Goal: Task Accomplishment & Management: Use online tool/utility

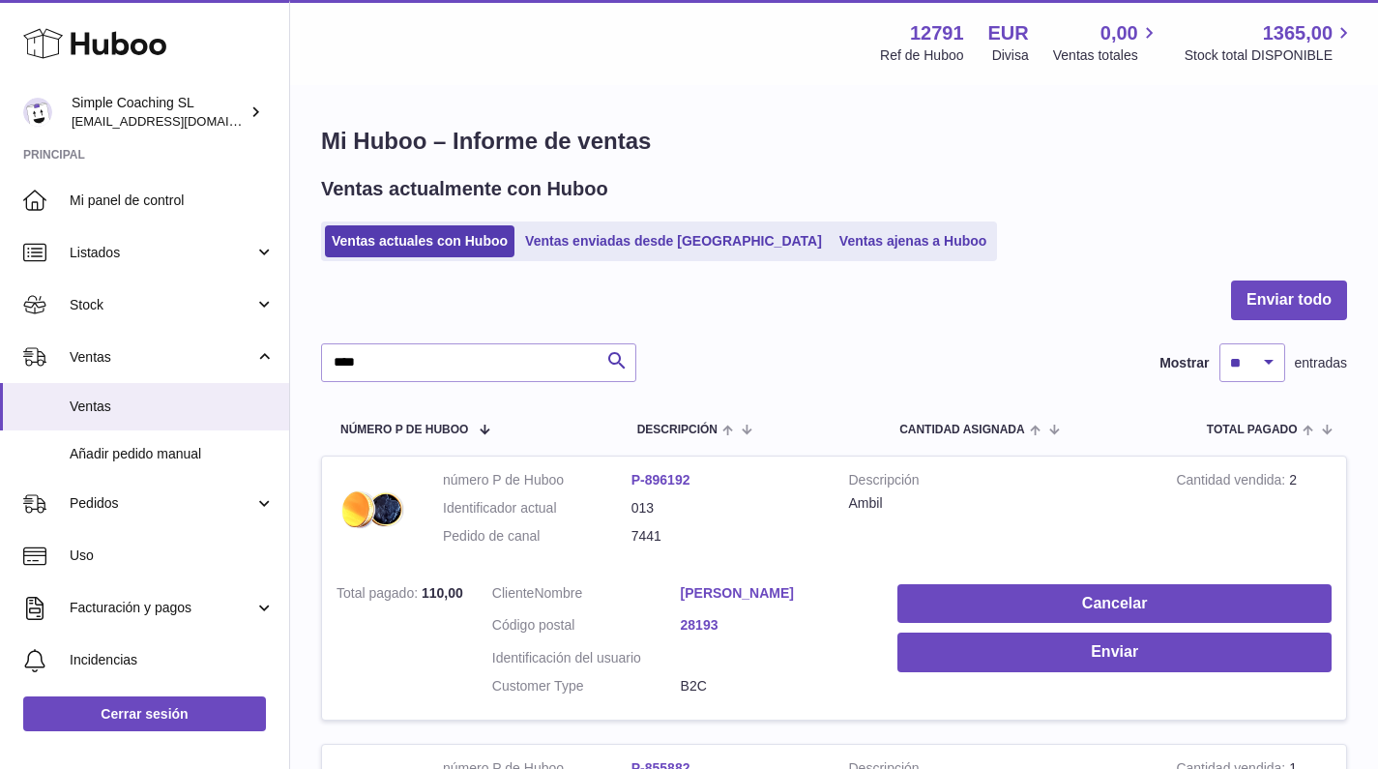
click at [1020, 315] on div at bounding box center [834, 312] width 1026 height 63
click at [427, 351] on input "****" at bounding box center [478, 362] width 315 height 39
click at [430, 359] on input "****" at bounding box center [478, 362] width 315 height 39
type input "****"
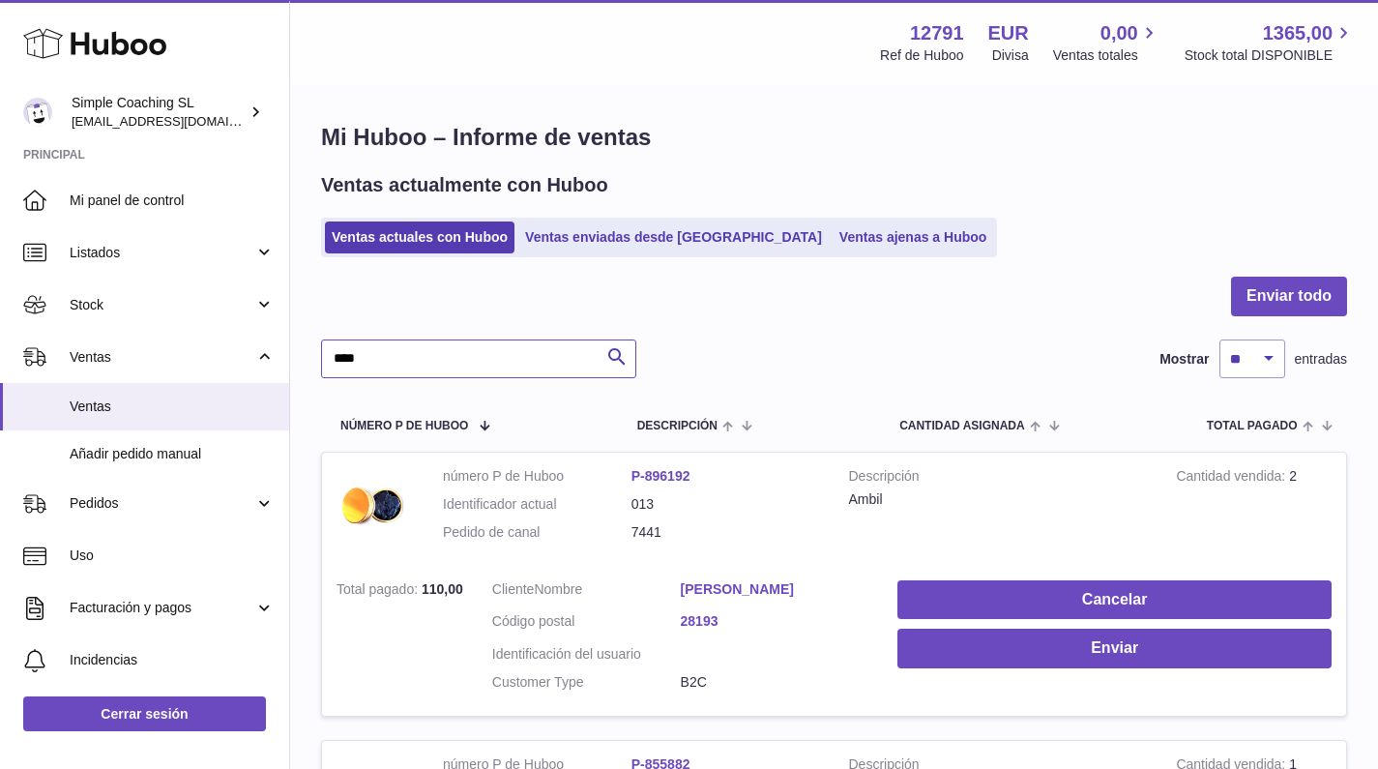
scroll to position [15, 0]
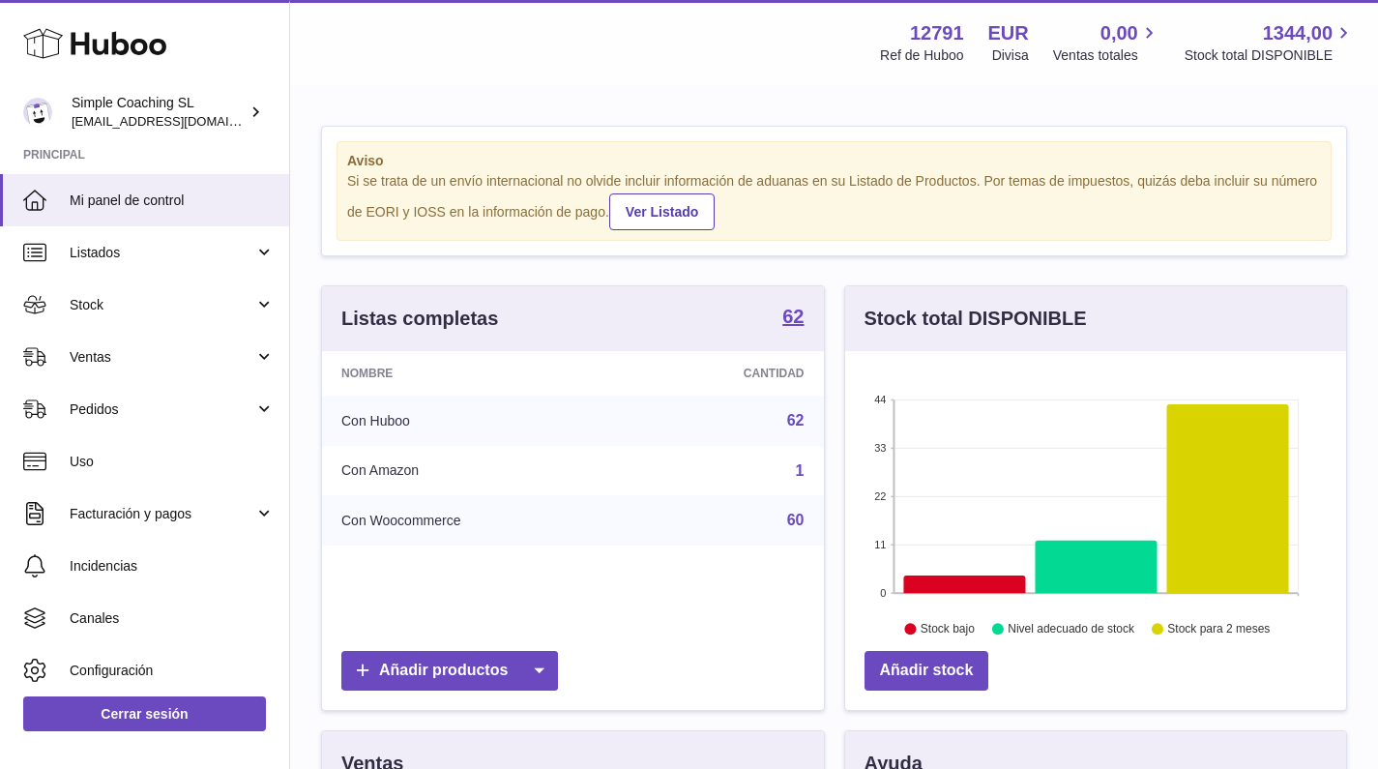
scroll to position [302, 501]
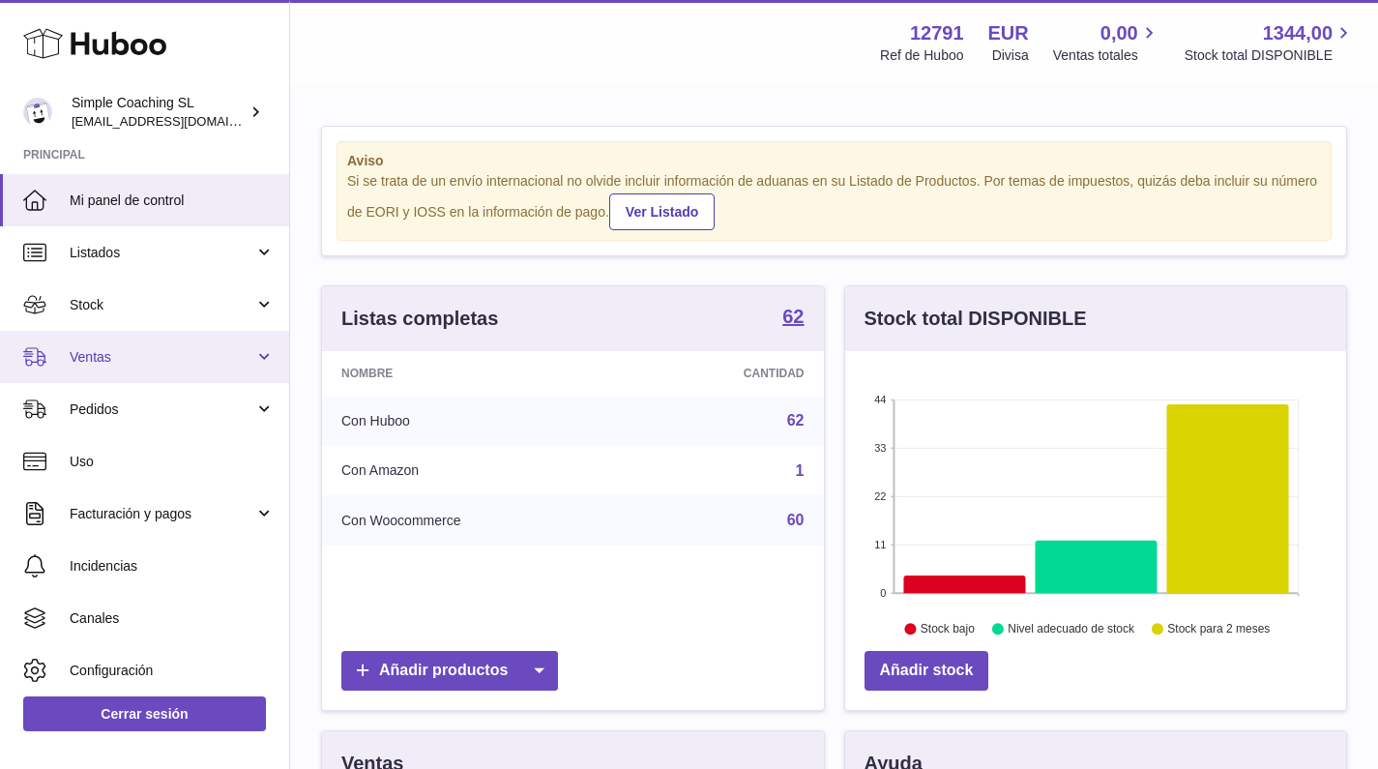
click at [147, 345] on link "Ventas" at bounding box center [144, 357] width 289 height 52
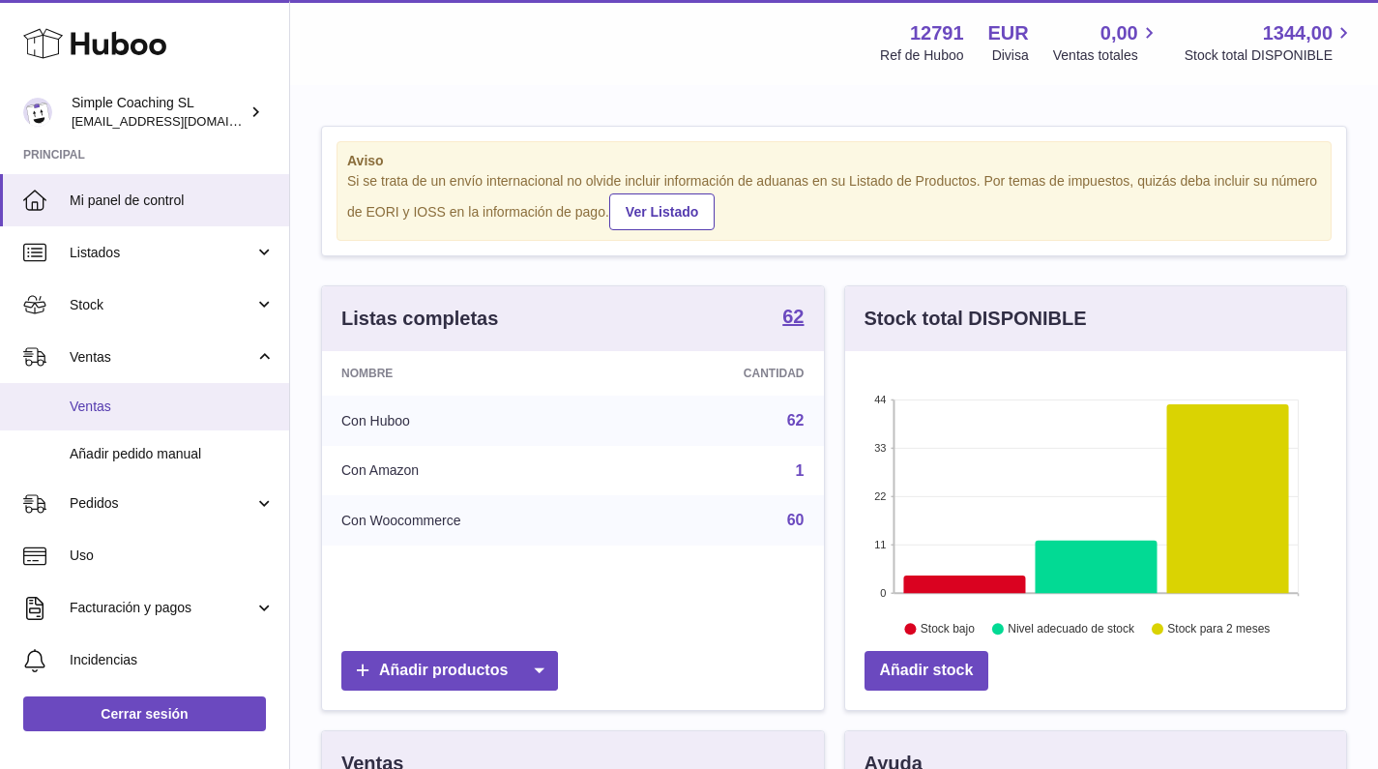
click at [139, 398] on span "Ventas" at bounding box center [172, 407] width 205 height 18
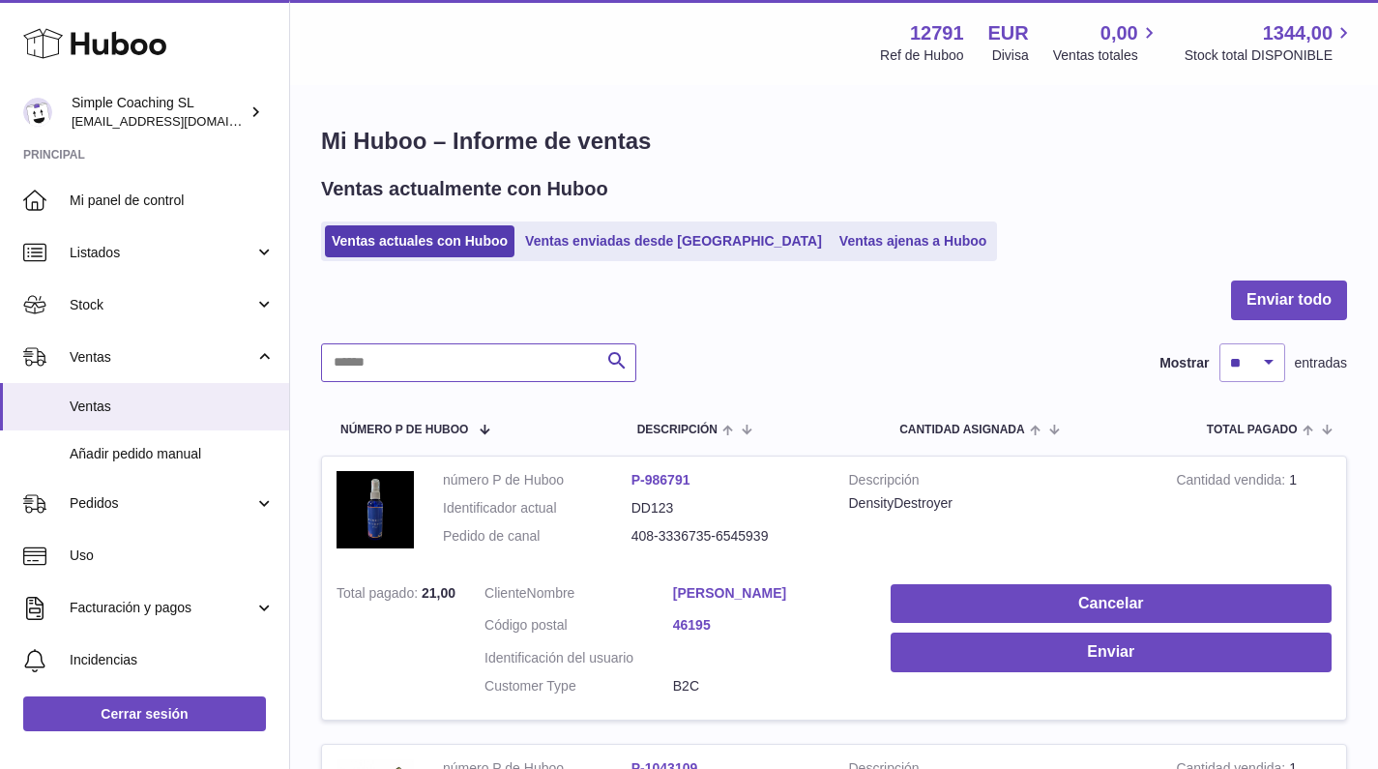
click at [482, 345] on input "text" at bounding box center [478, 362] width 315 height 39
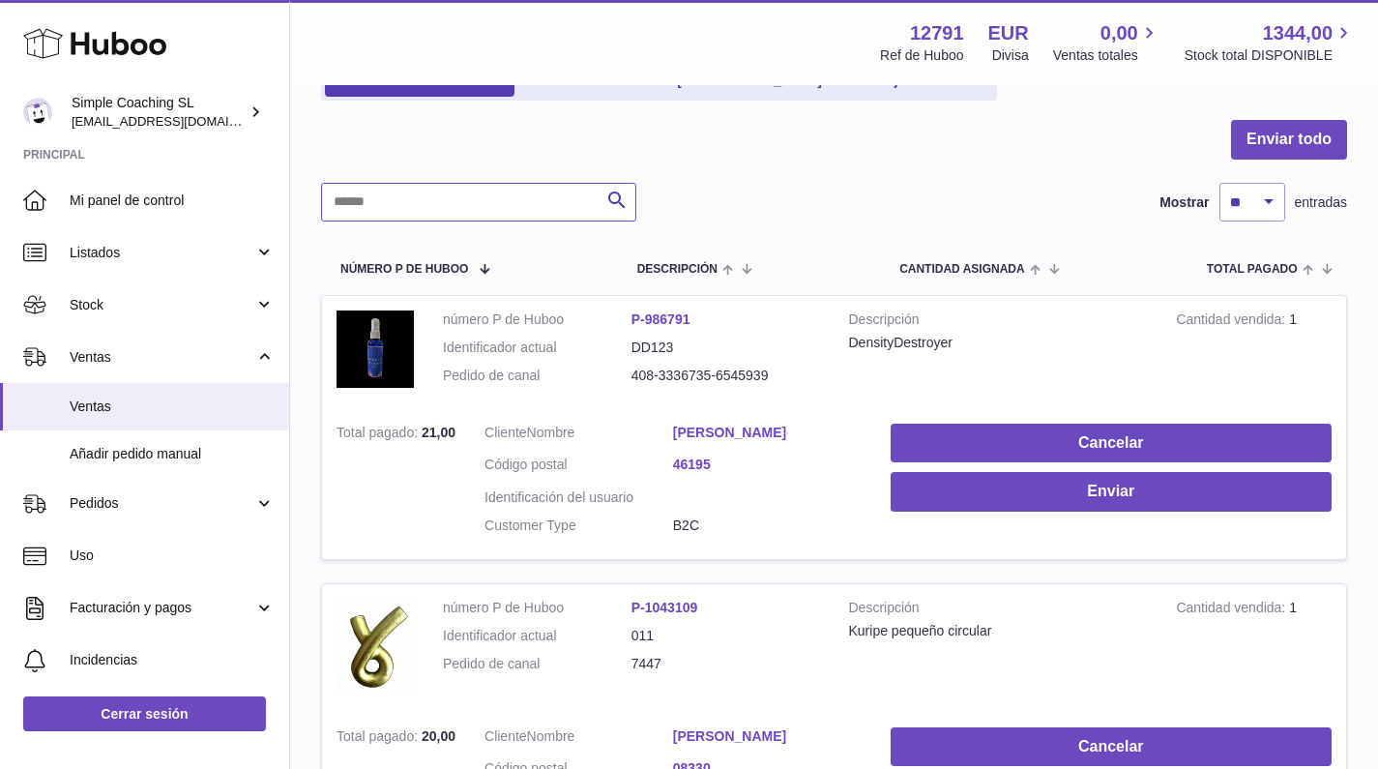
scroll to position [221, 0]
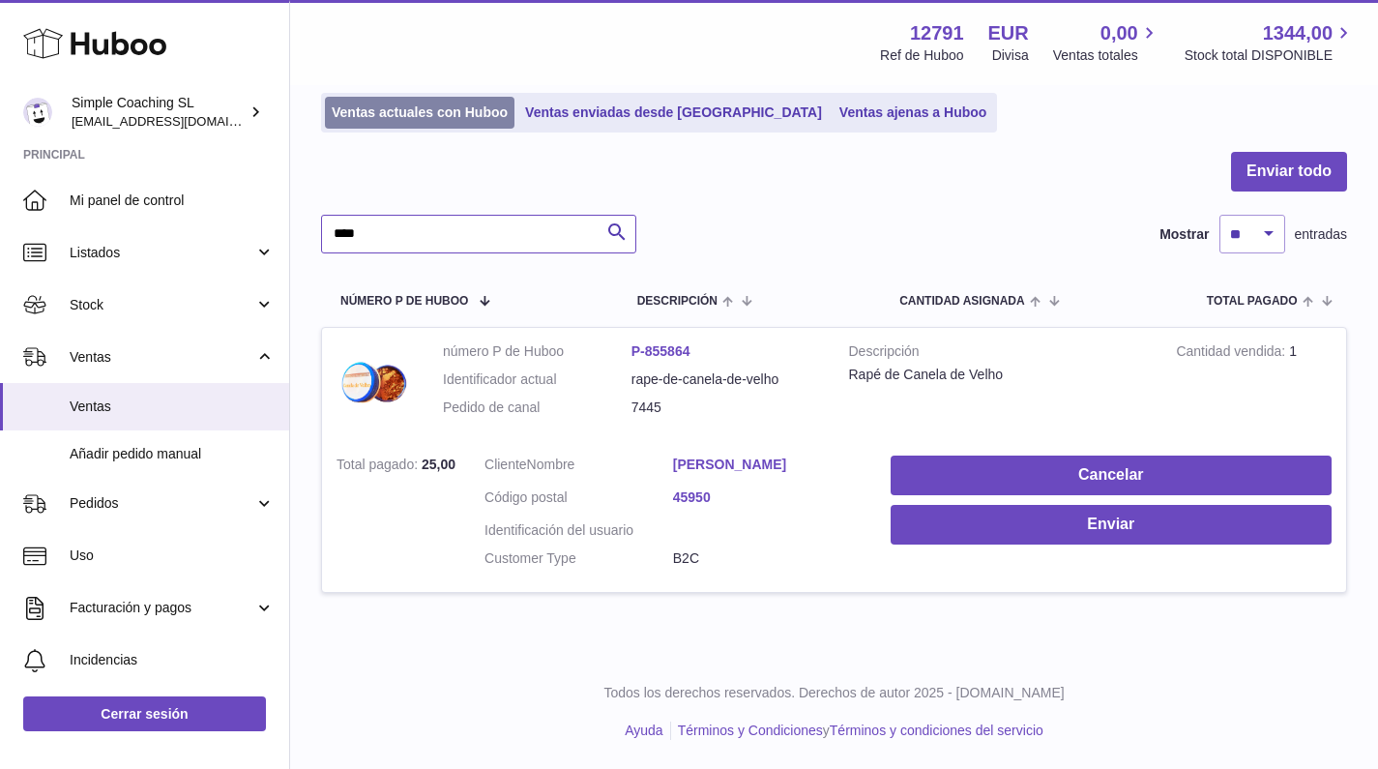
scroll to position [120, 0]
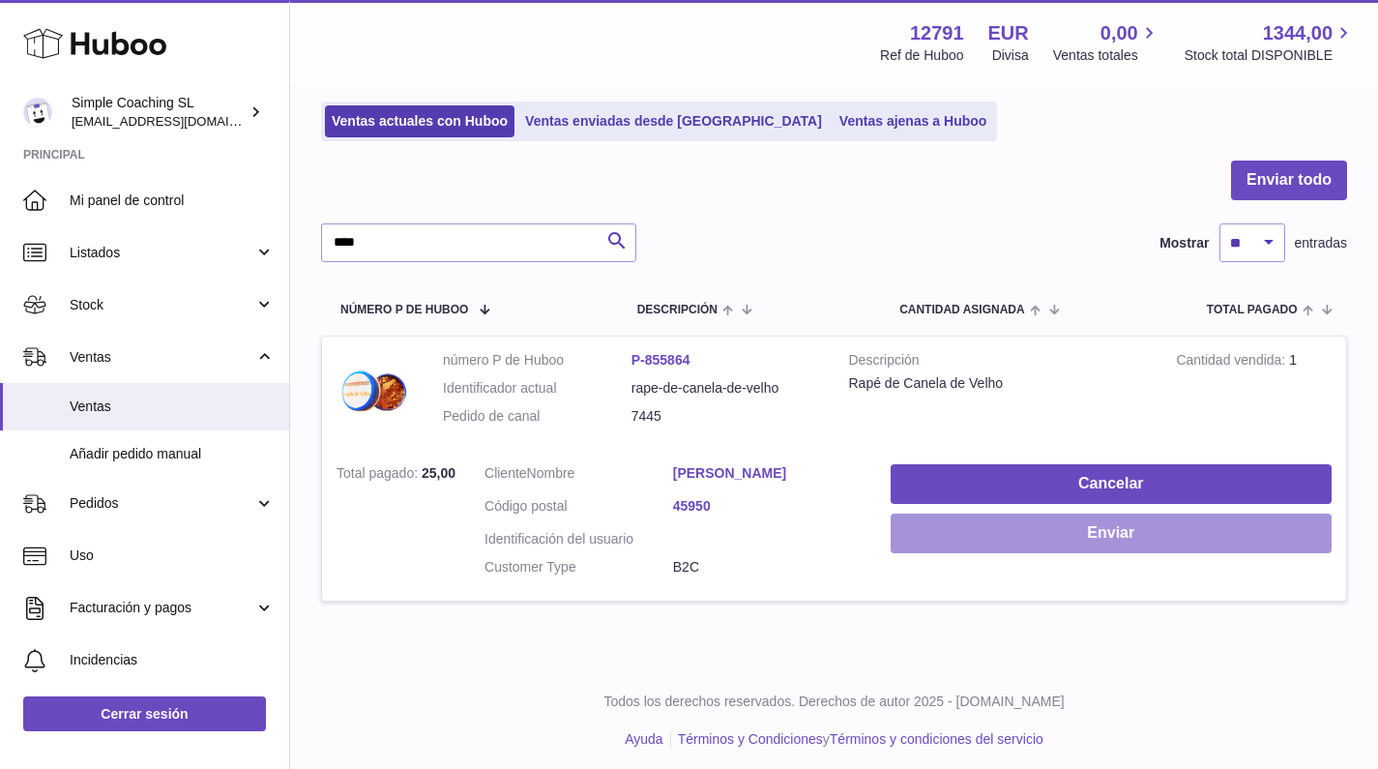
click at [1033, 544] on button "Enviar" at bounding box center [1111, 534] width 441 height 40
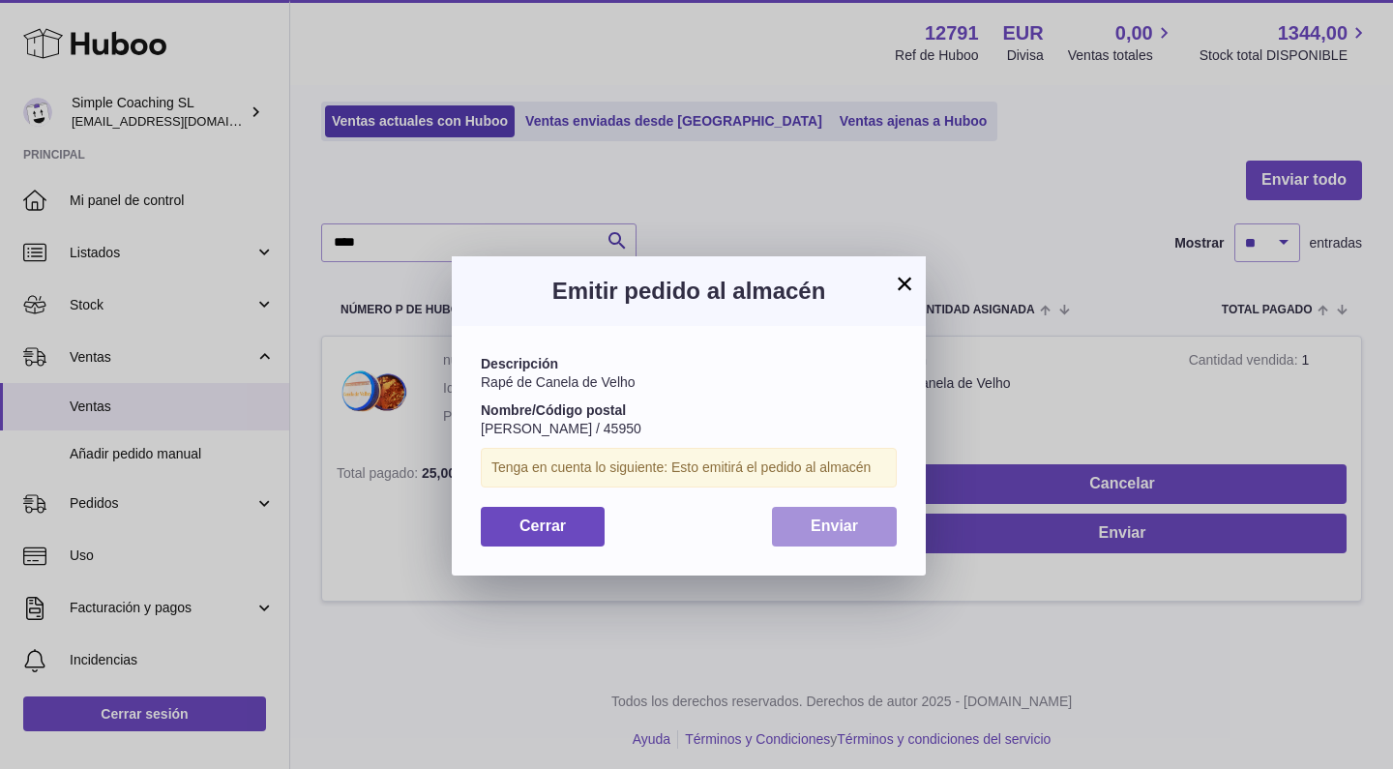
click at [878, 517] on button "Enviar" at bounding box center [834, 527] width 125 height 40
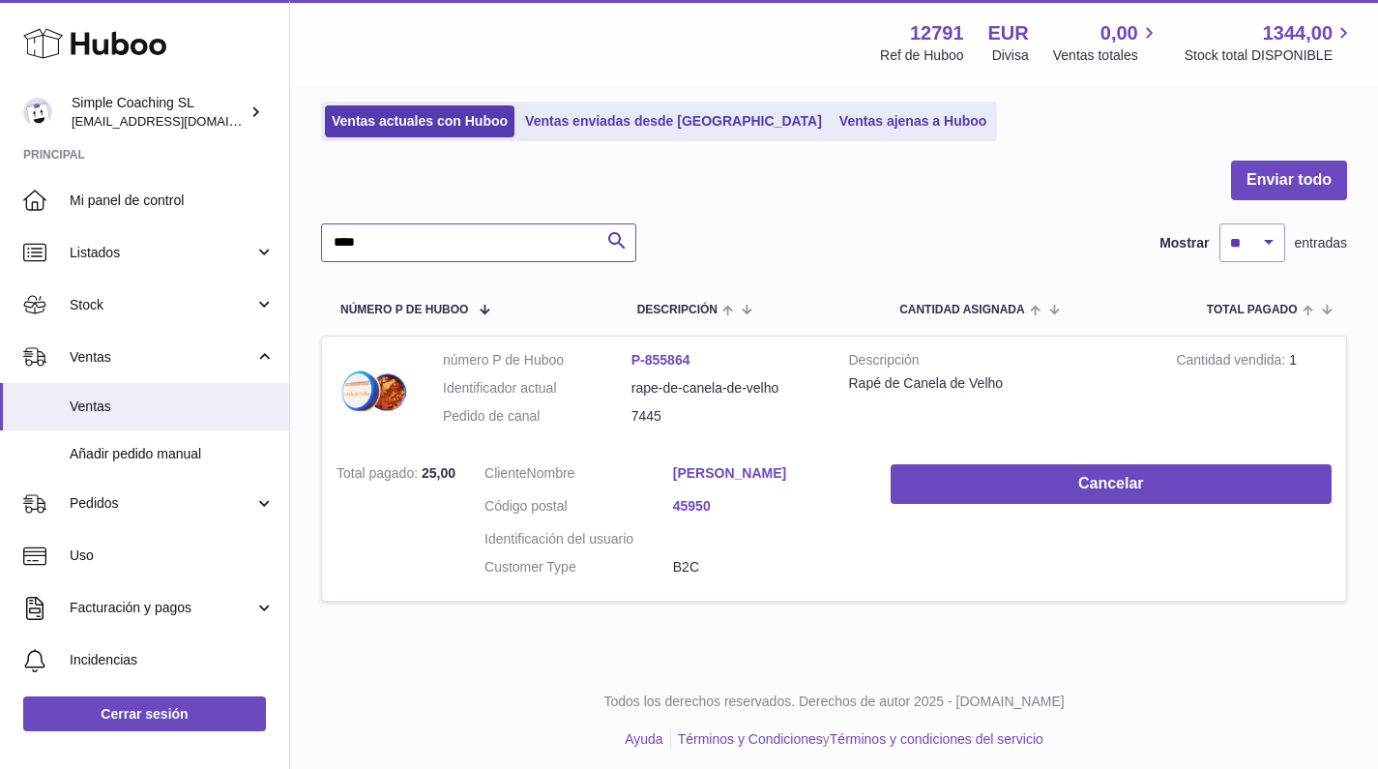
click at [489, 259] on input "****" at bounding box center [478, 242] width 315 height 39
type input "****"
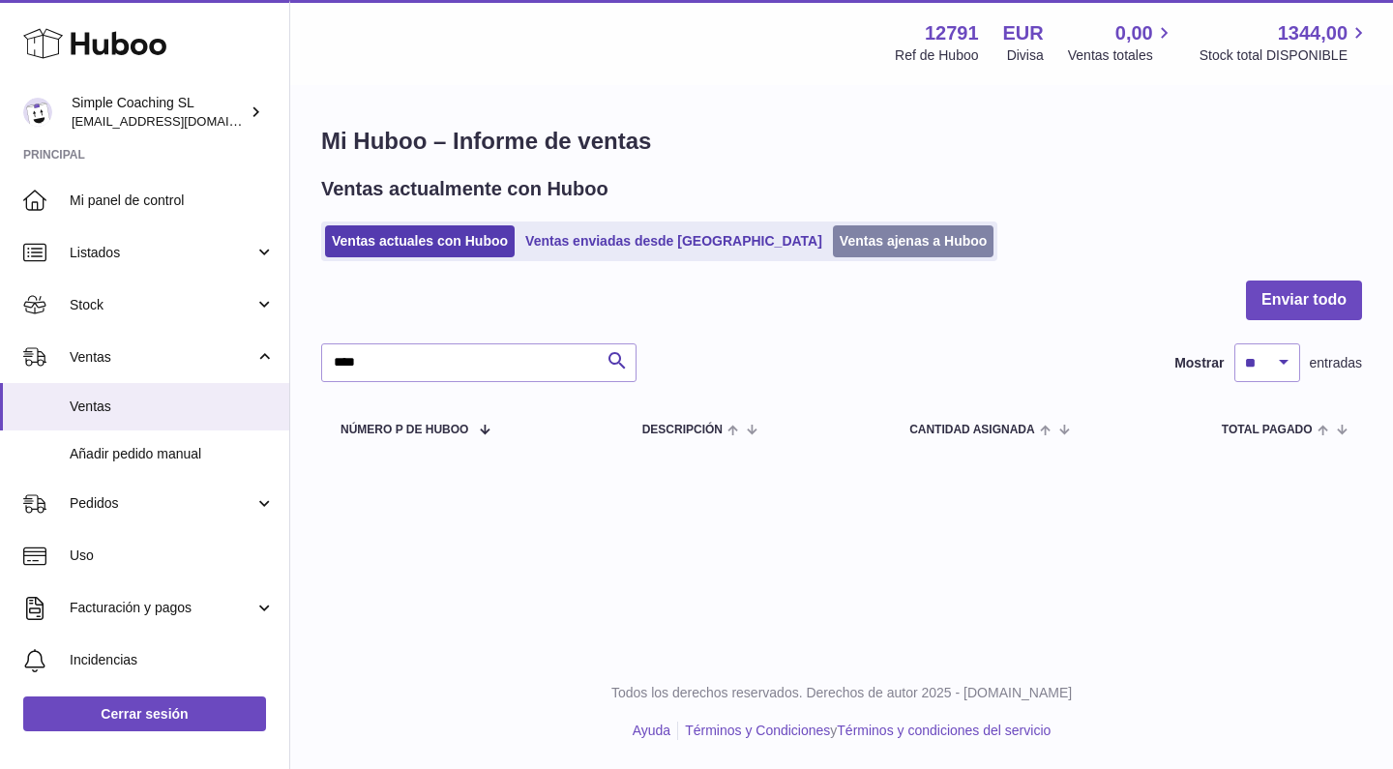
click at [833, 233] on link "Ventas ajenas a Huboo" at bounding box center [914, 241] width 162 height 32
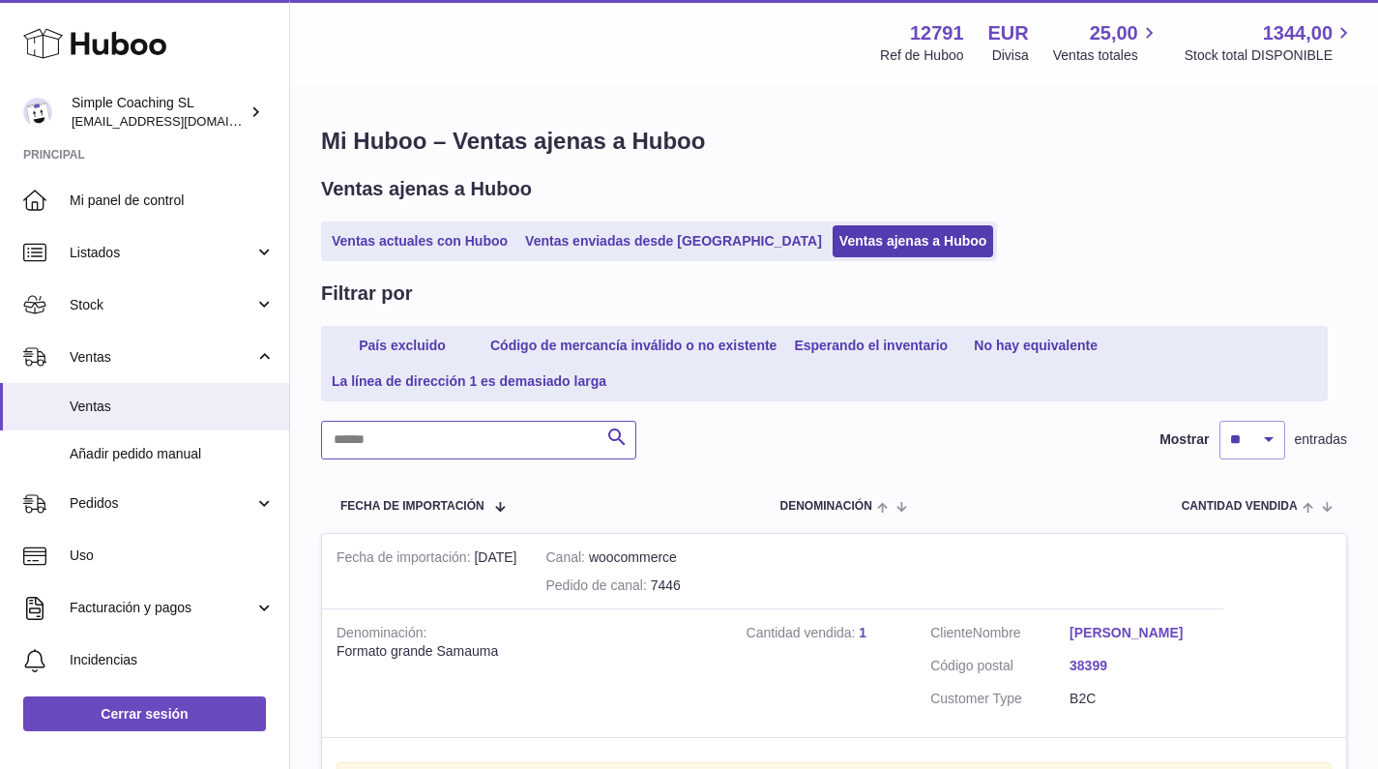
click at [388, 428] on input "text" at bounding box center [478, 440] width 315 height 39
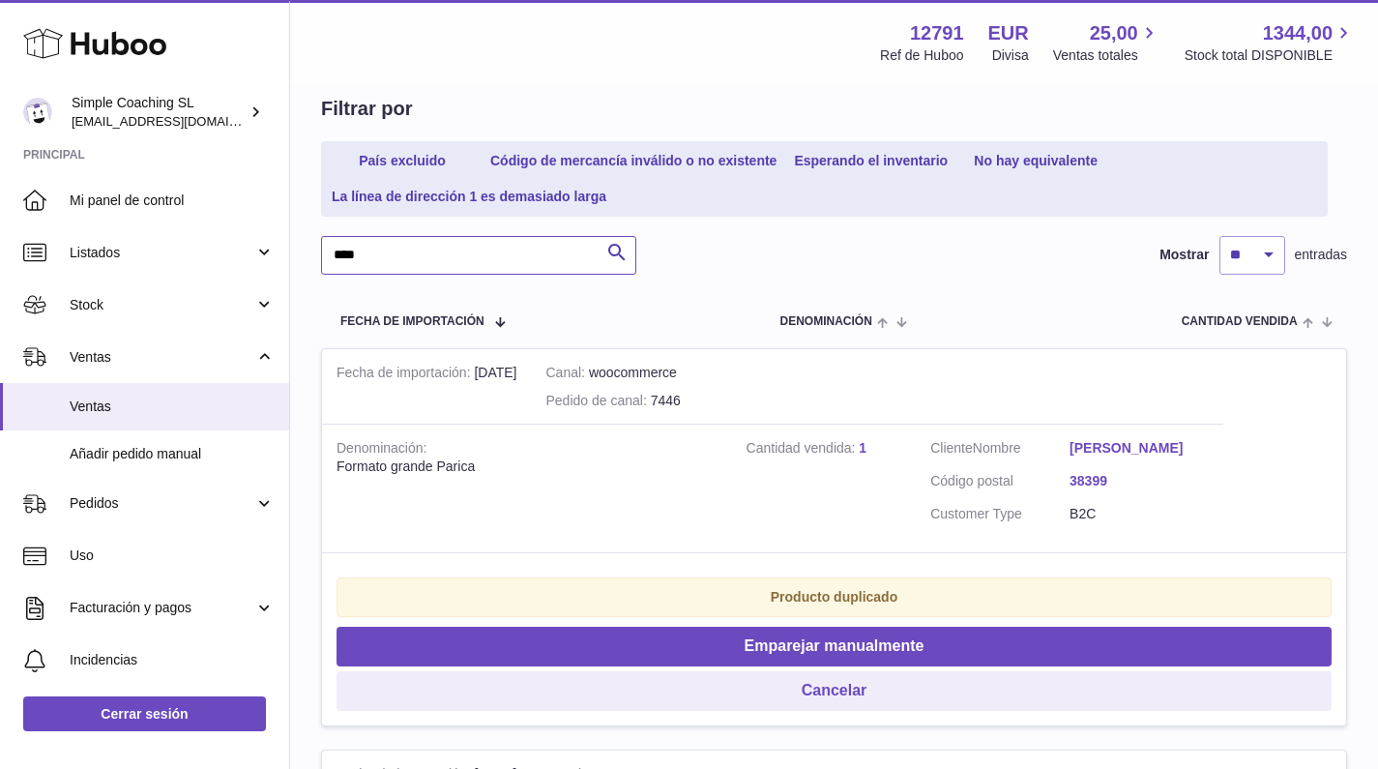
scroll to position [189, 0]
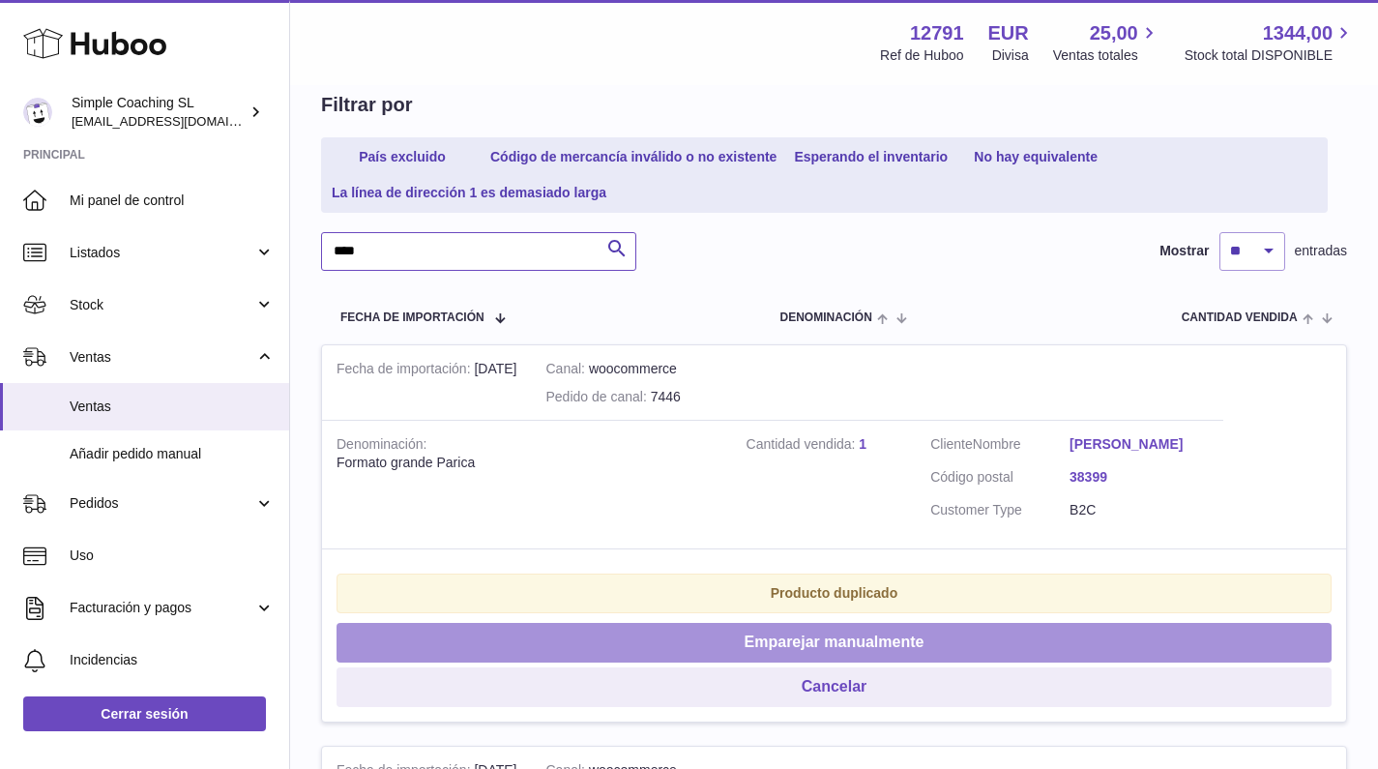
type input "****"
click at [599, 630] on button "Emparejar manualmente" at bounding box center [834, 643] width 995 height 40
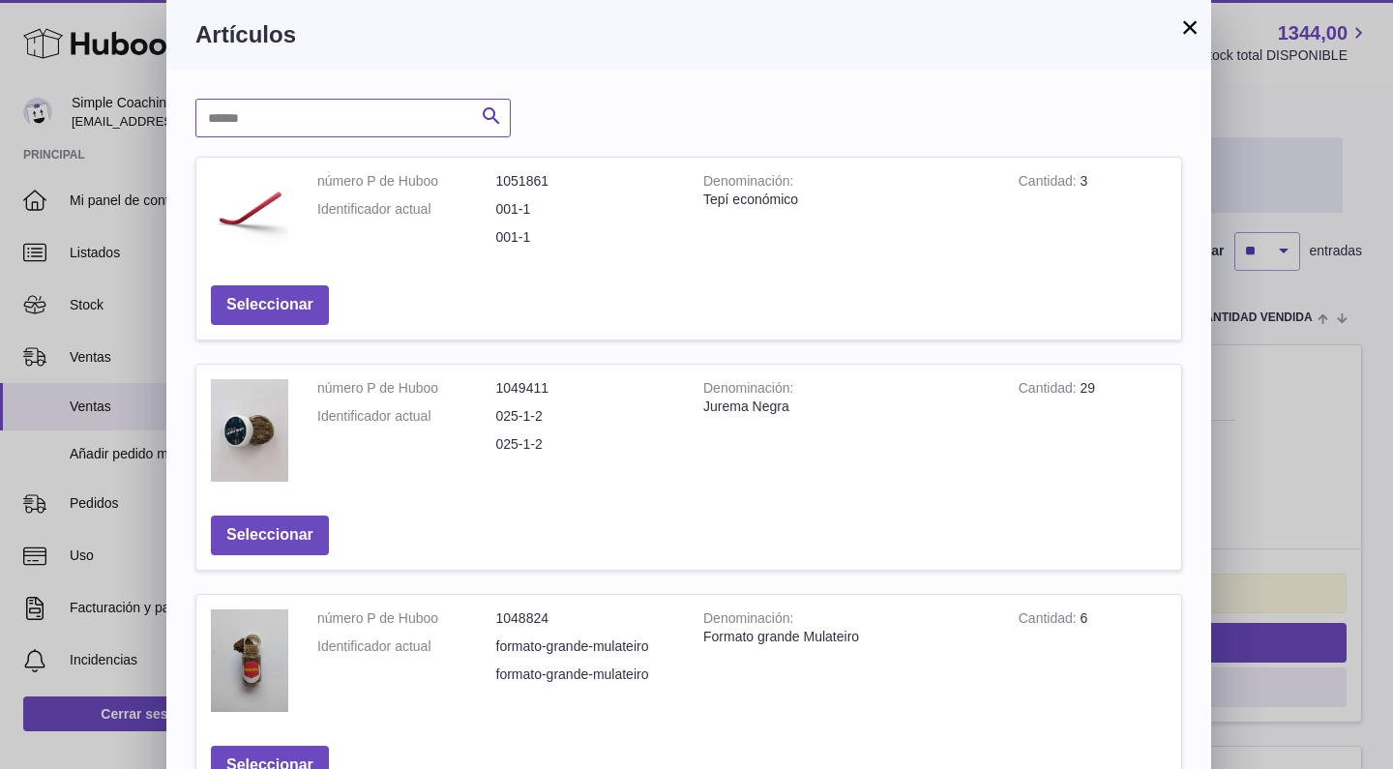
click at [326, 128] on input "text" at bounding box center [352, 118] width 315 height 39
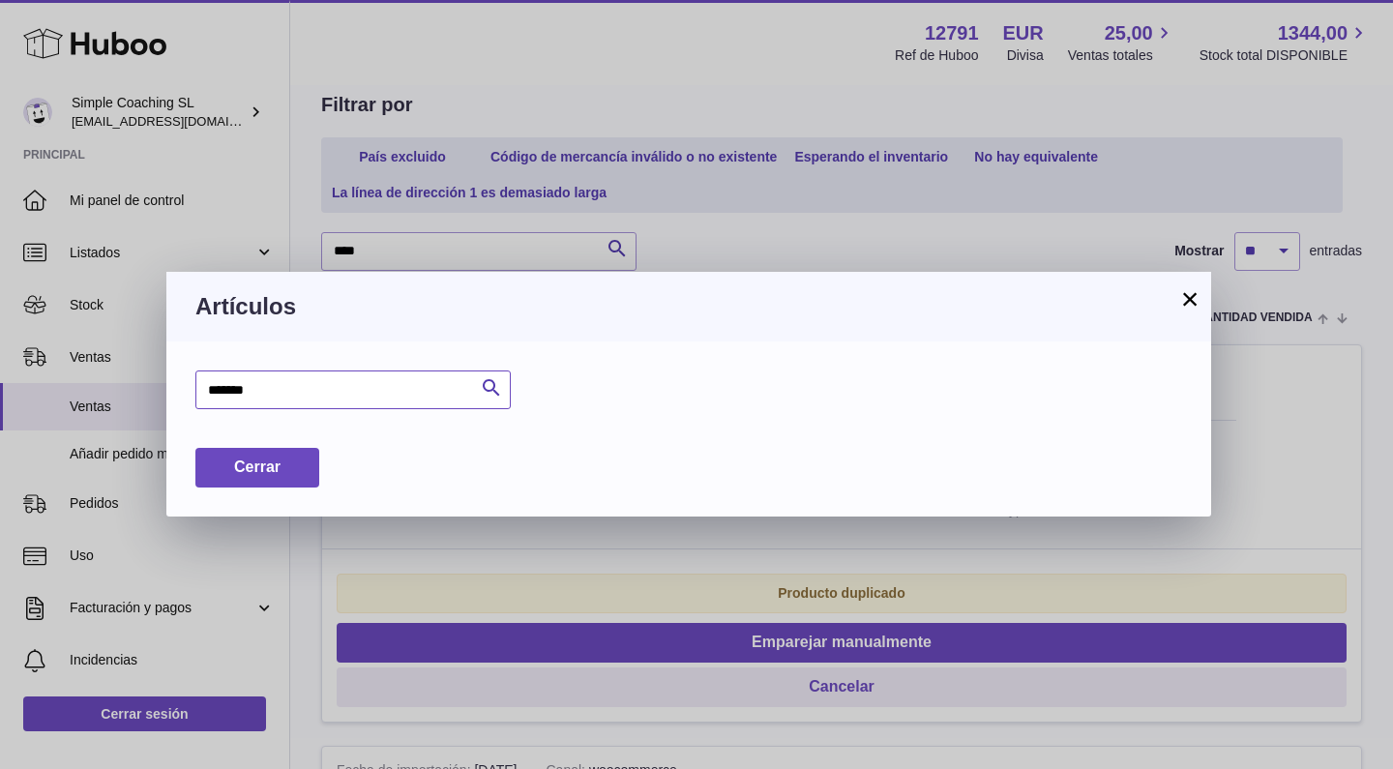
type input "******"
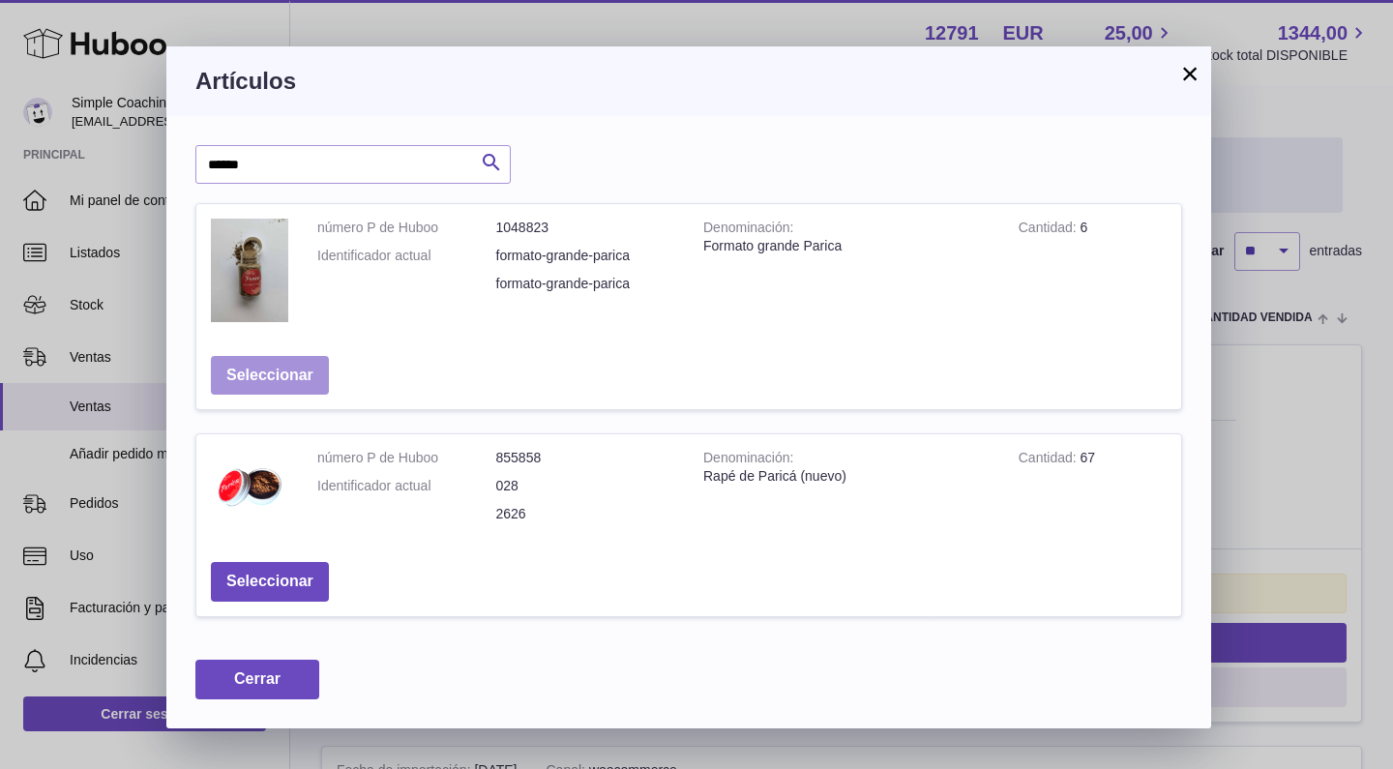
click at [314, 381] on button "Seleccionar" at bounding box center [270, 376] width 118 height 40
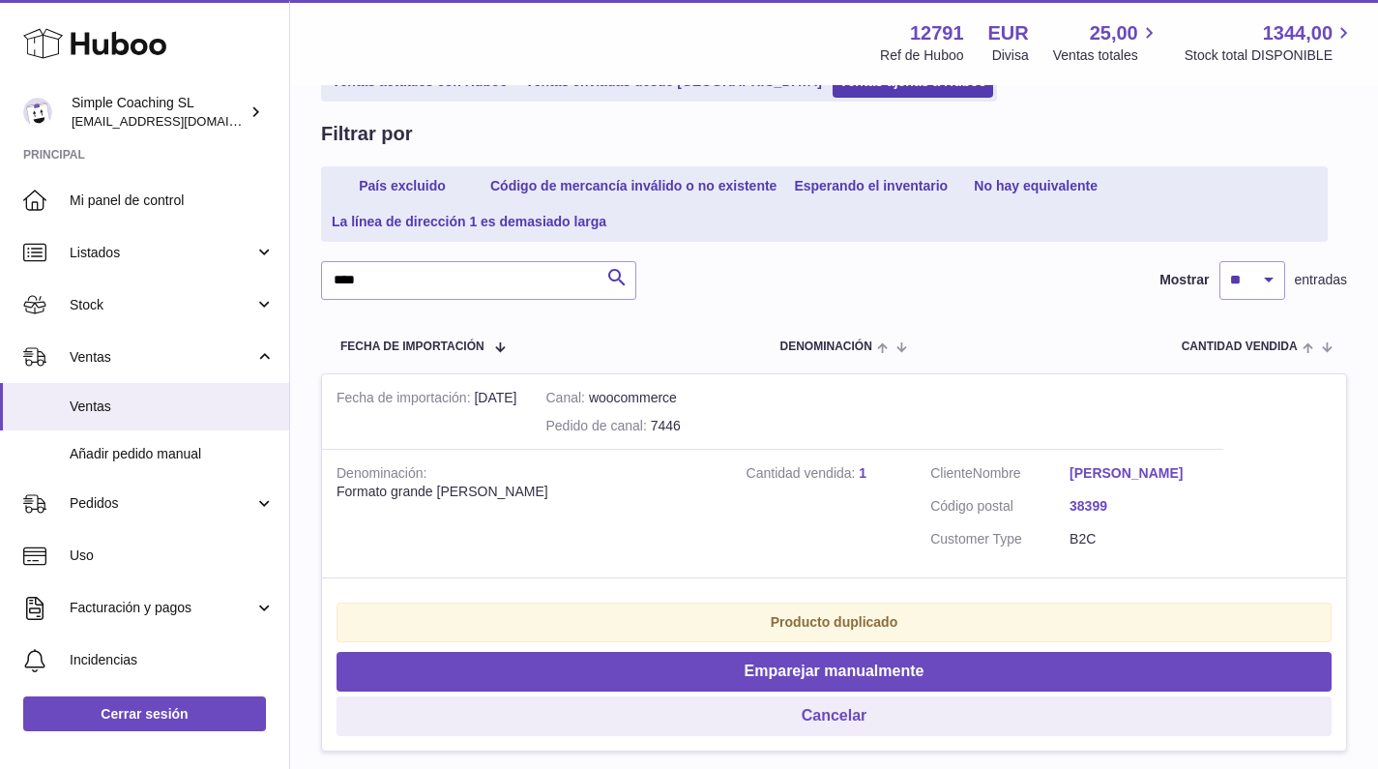
scroll to position [309, 0]
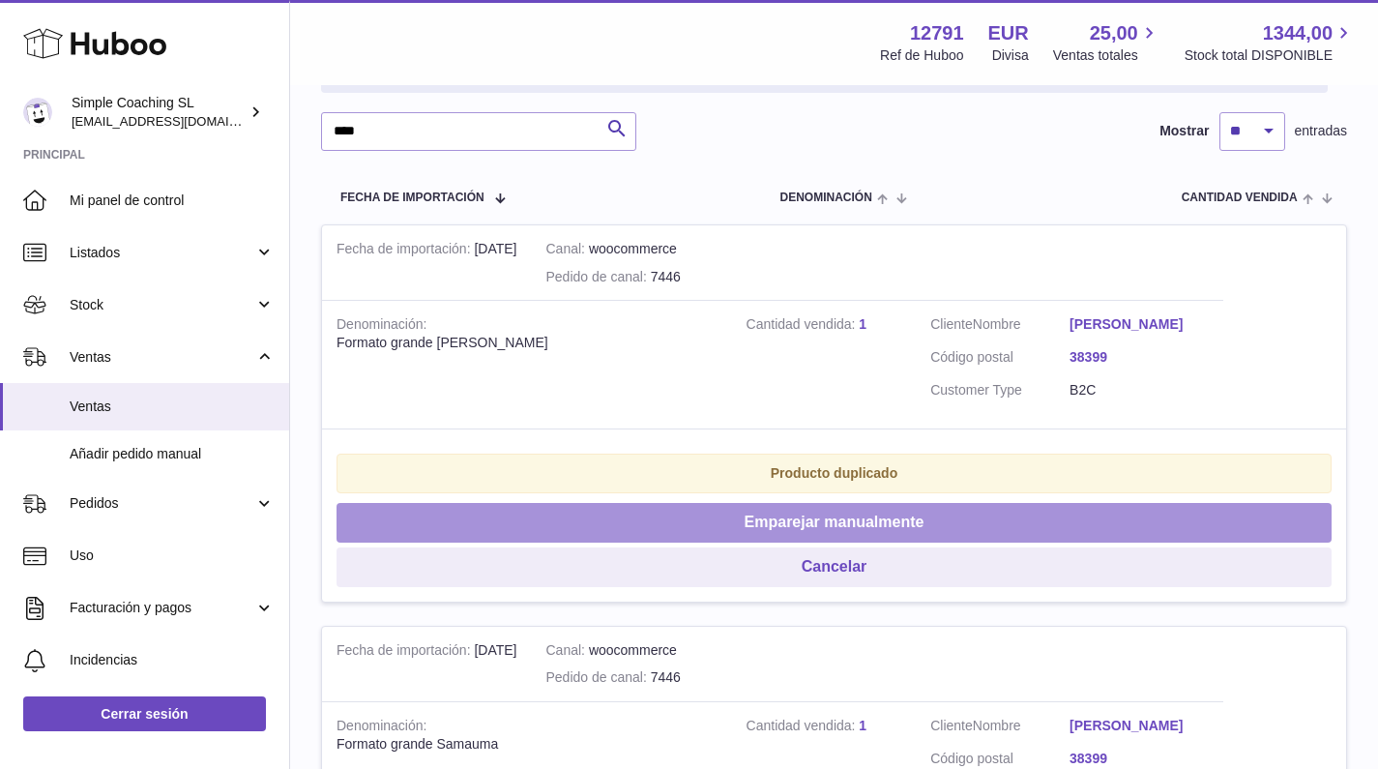
click at [659, 520] on button "Emparejar manualmente" at bounding box center [834, 523] width 995 height 40
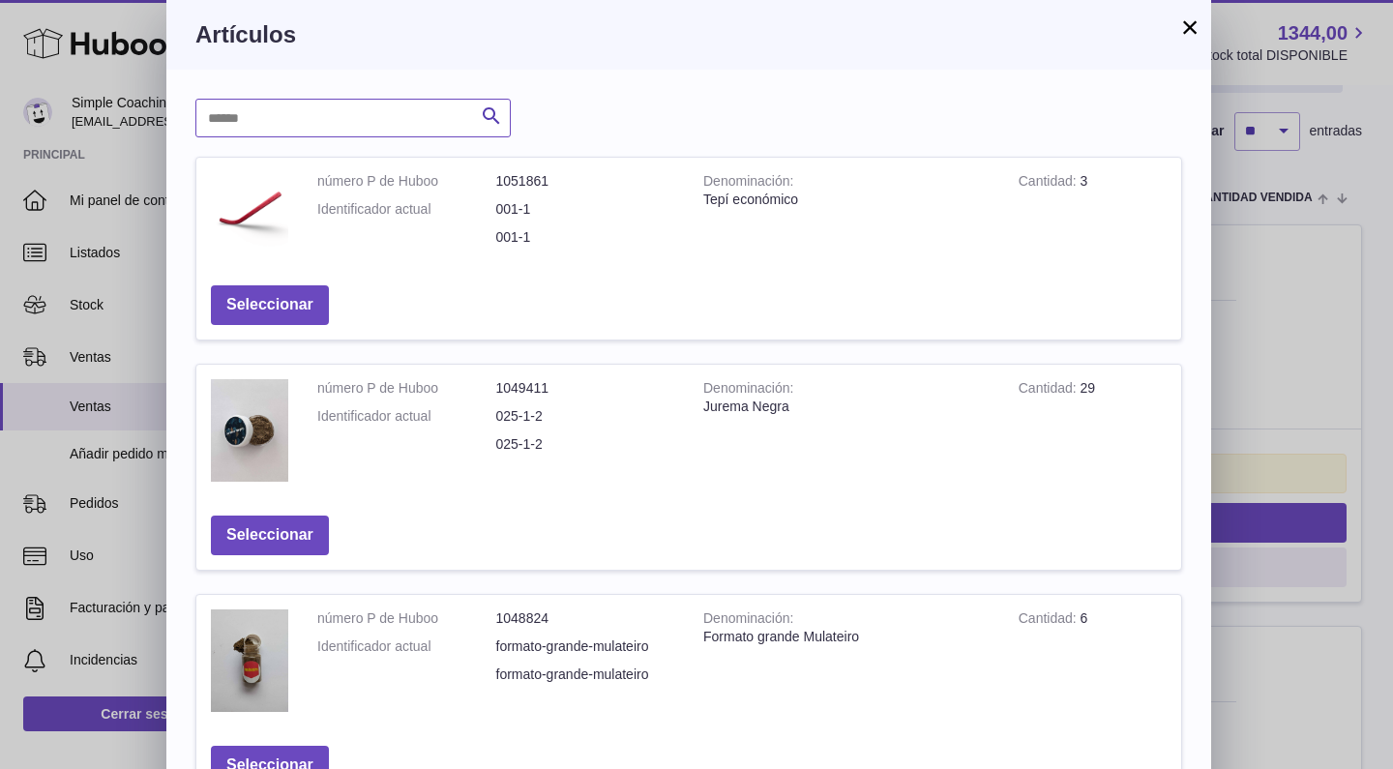
click at [270, 115] on input "text" at bounding box center [352, 118] width 315 height 39
type input "***"
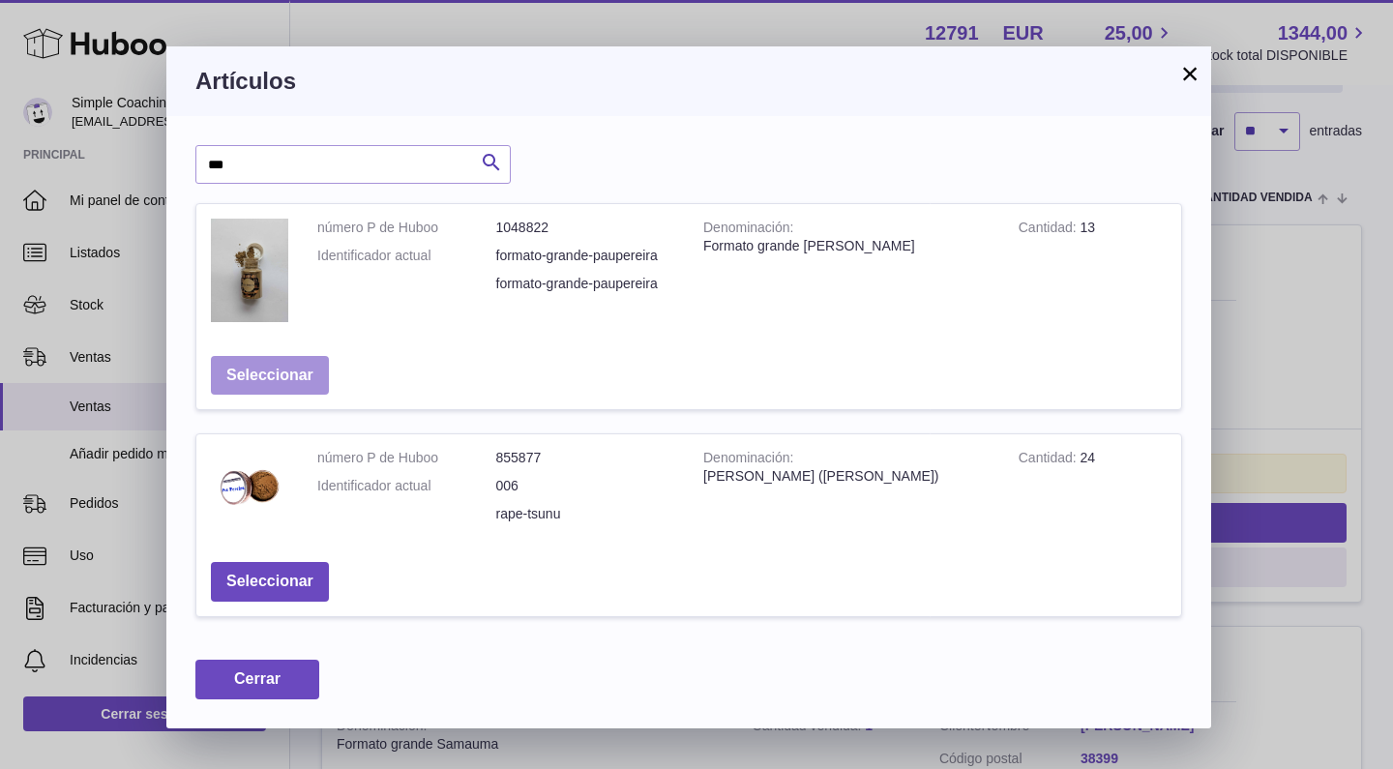
click at [271, 357] on button "Seleccionar" at bounding box center [270, 376] width 118 height 40
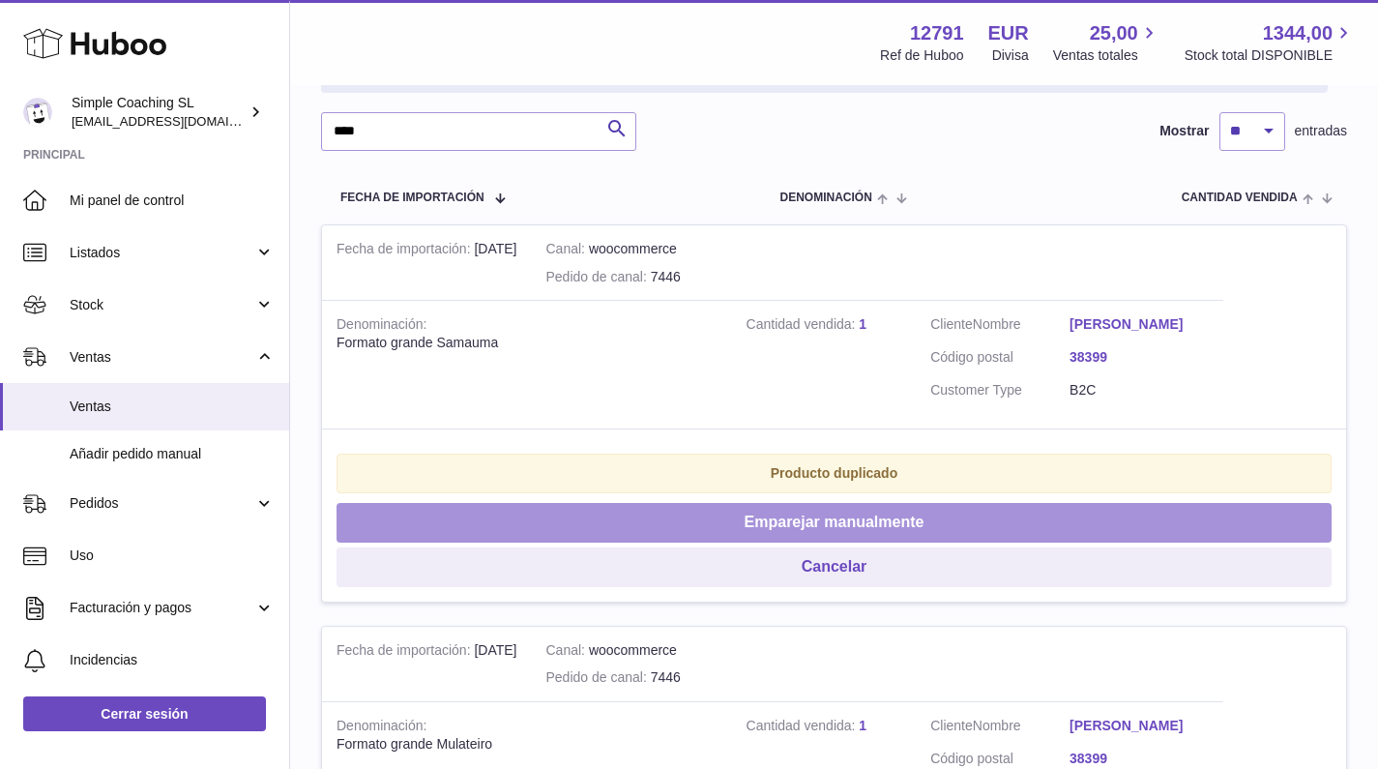
click at [559, 512] on button "Emparejar manualmente" at bounding box center [834, 523] width 995 height 40
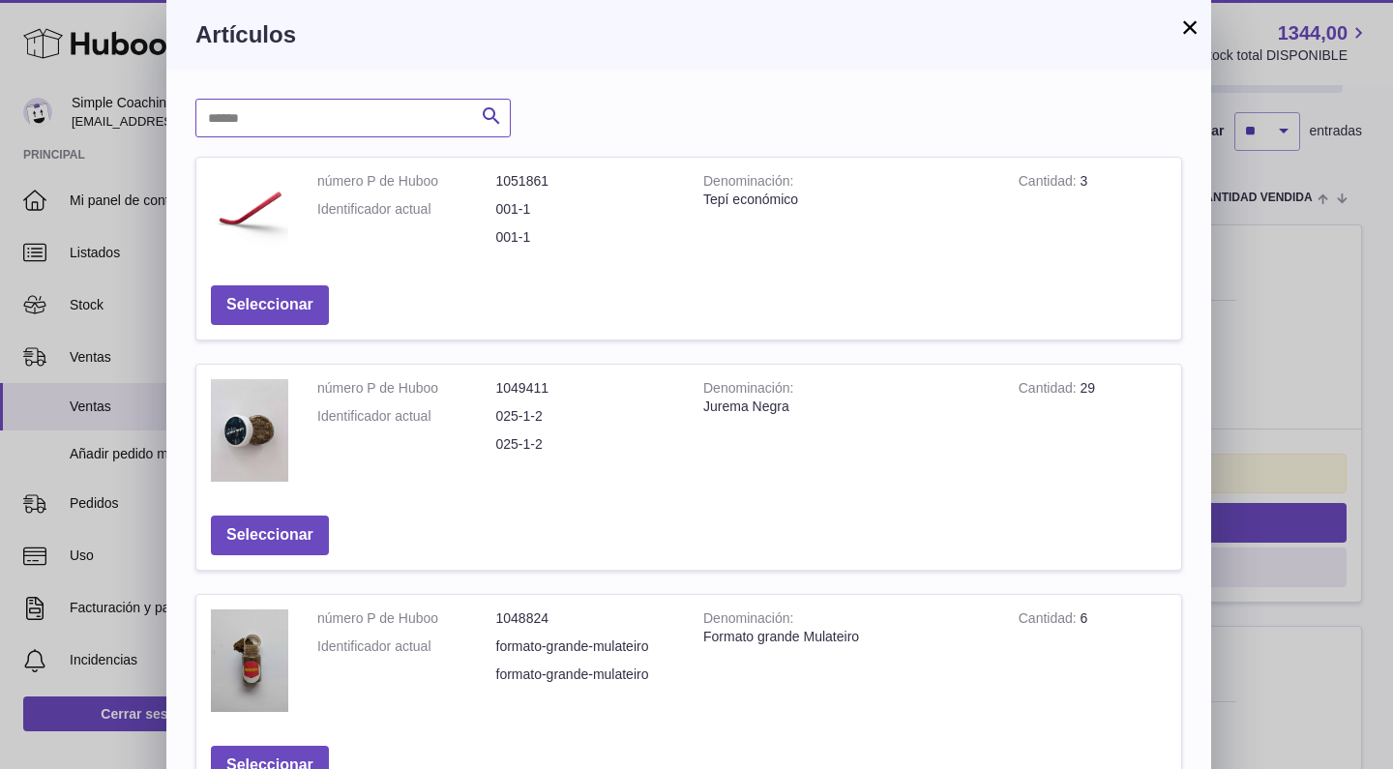
click at [315, 104] on input "text" at bounding box center [352, 118] width 315 height 39
type input "*****"
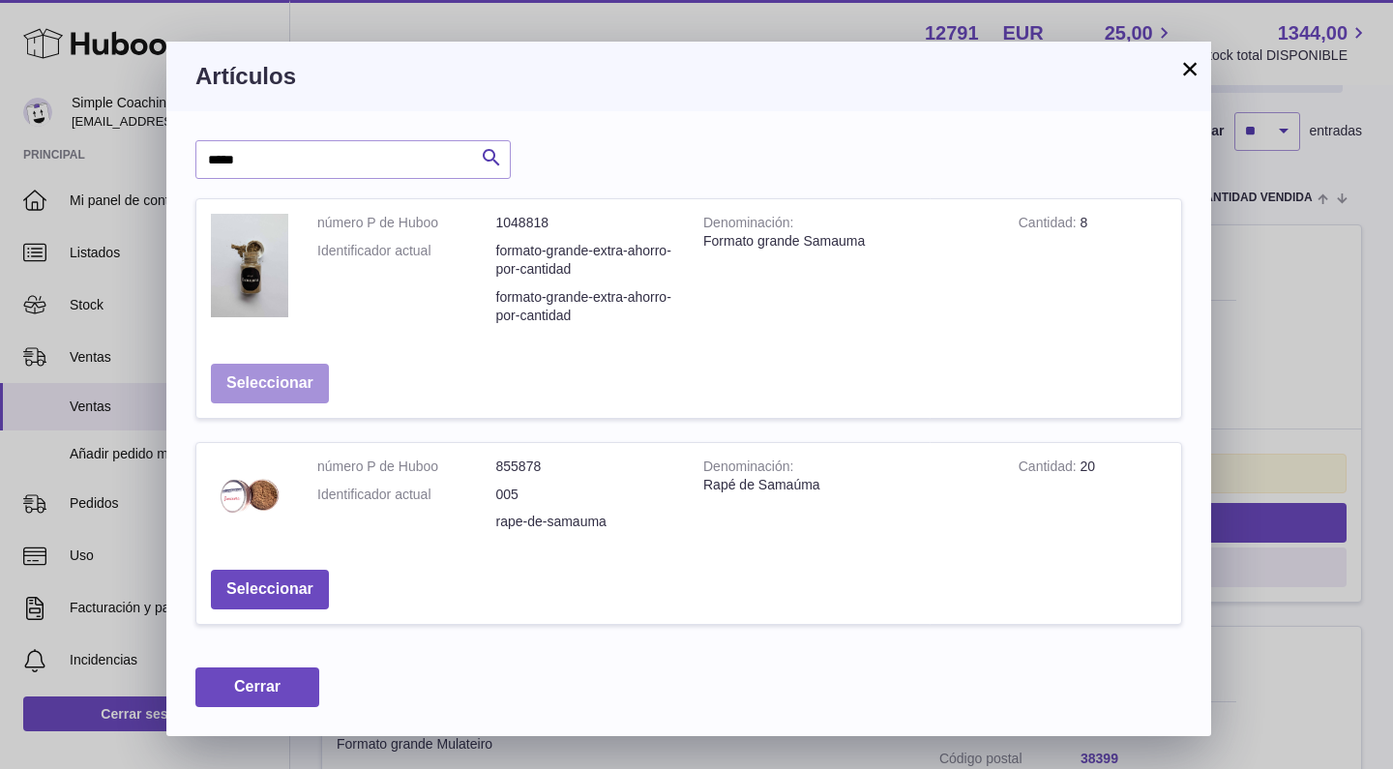
click at [270, 372] on button "Seleccionar" at bounding box center [270, 384] width 118 height 40
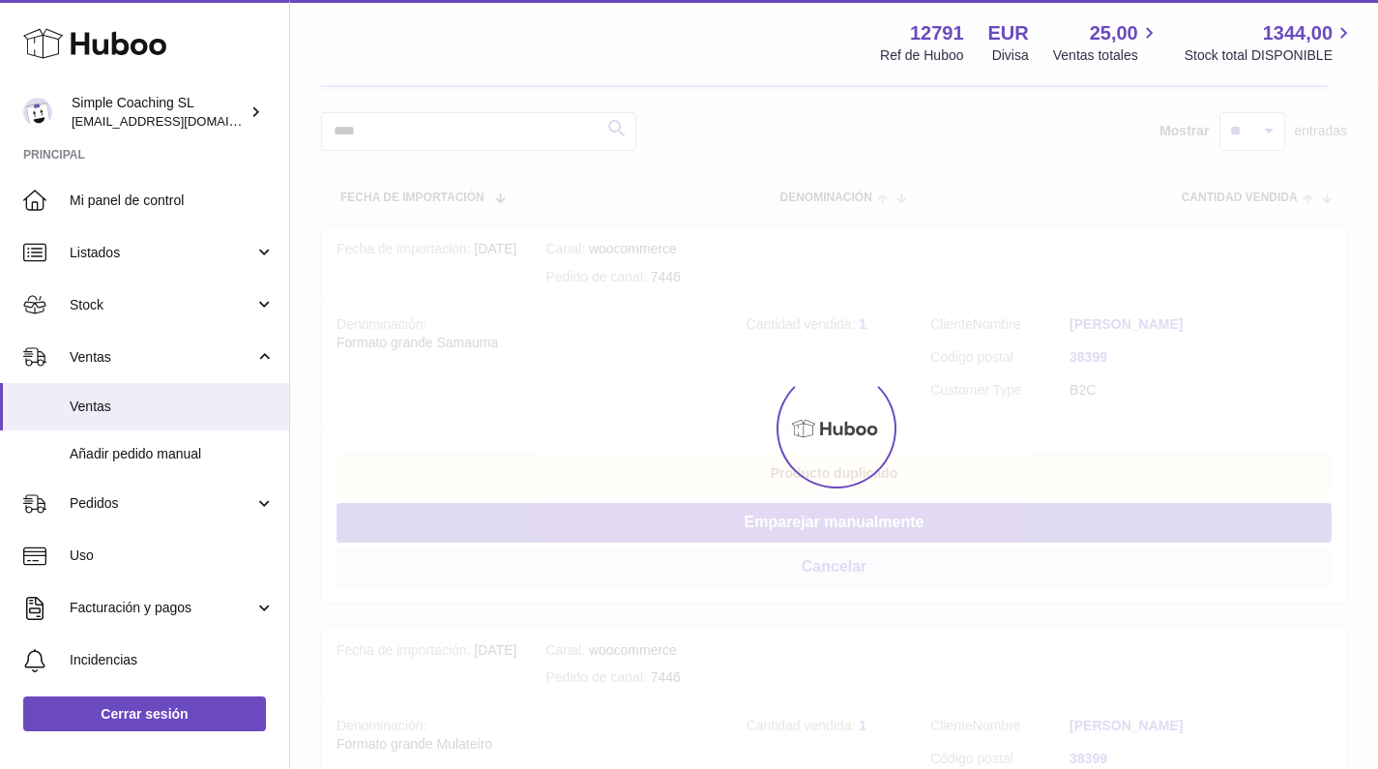
scroll to position [306, 0]
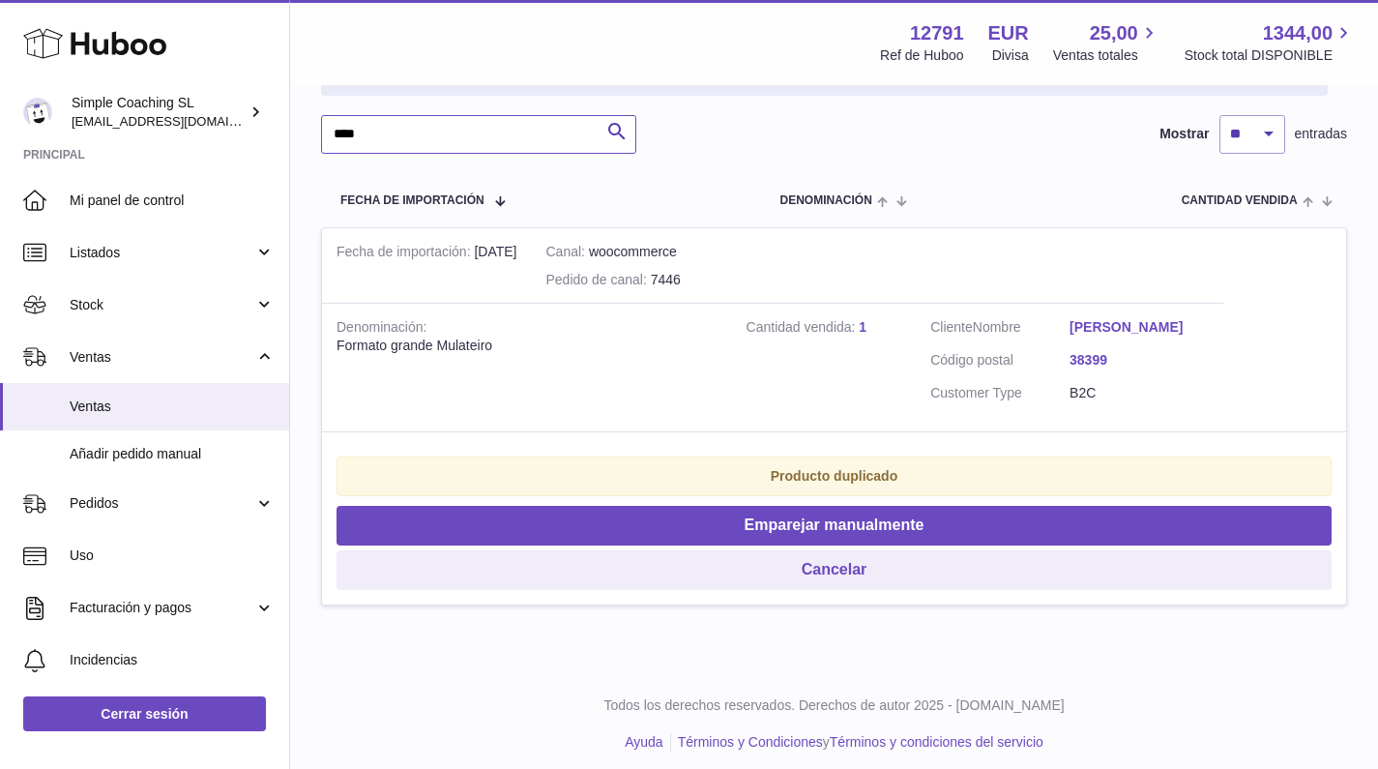
click at [548, 137] on input "****" at bounding box center [478, 134] width 315 height 39
click at [563, 385] on td "Denominación Formato grande Mulateiro" at bounding box center [527, 367] width 410 height 129
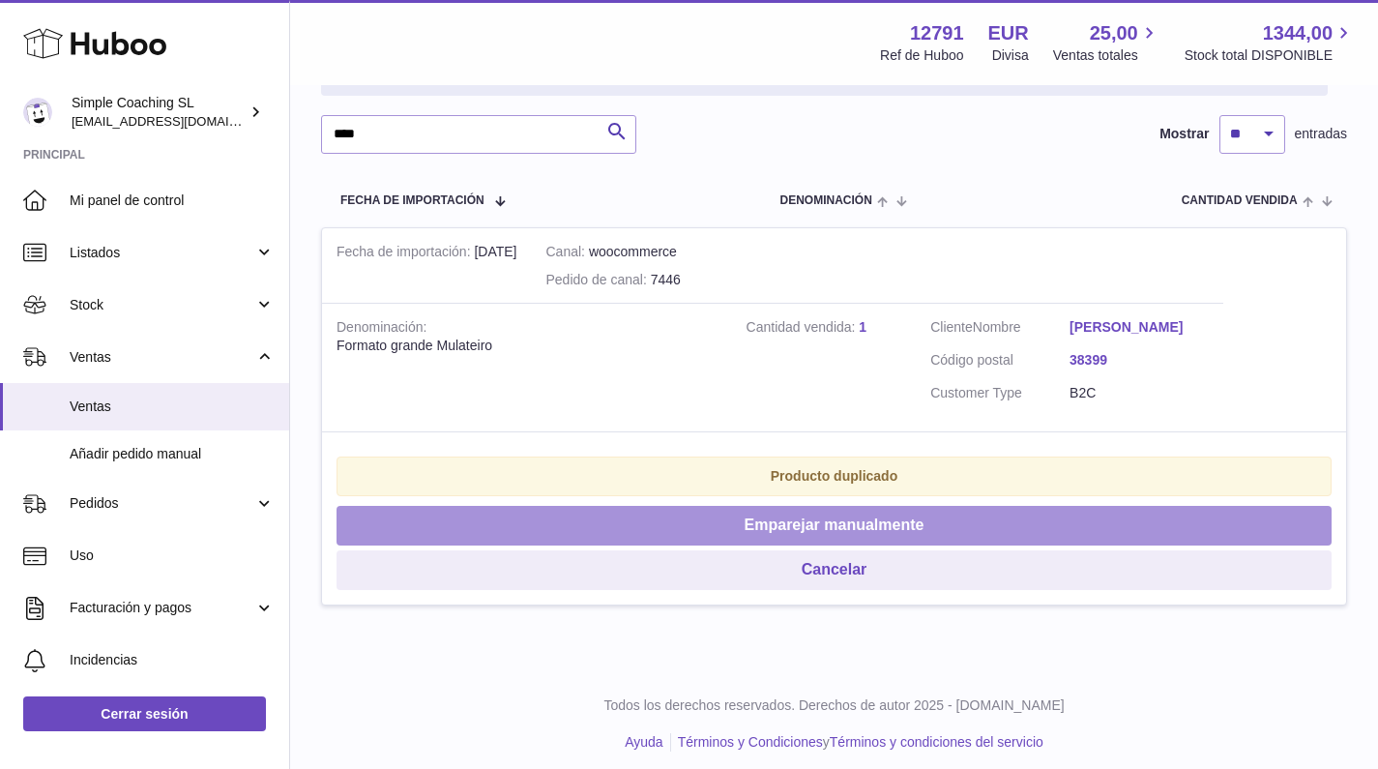
click at [756, 508] on button "Emparejar manualmente" at bounding box center [834, 526] width 995 height 40
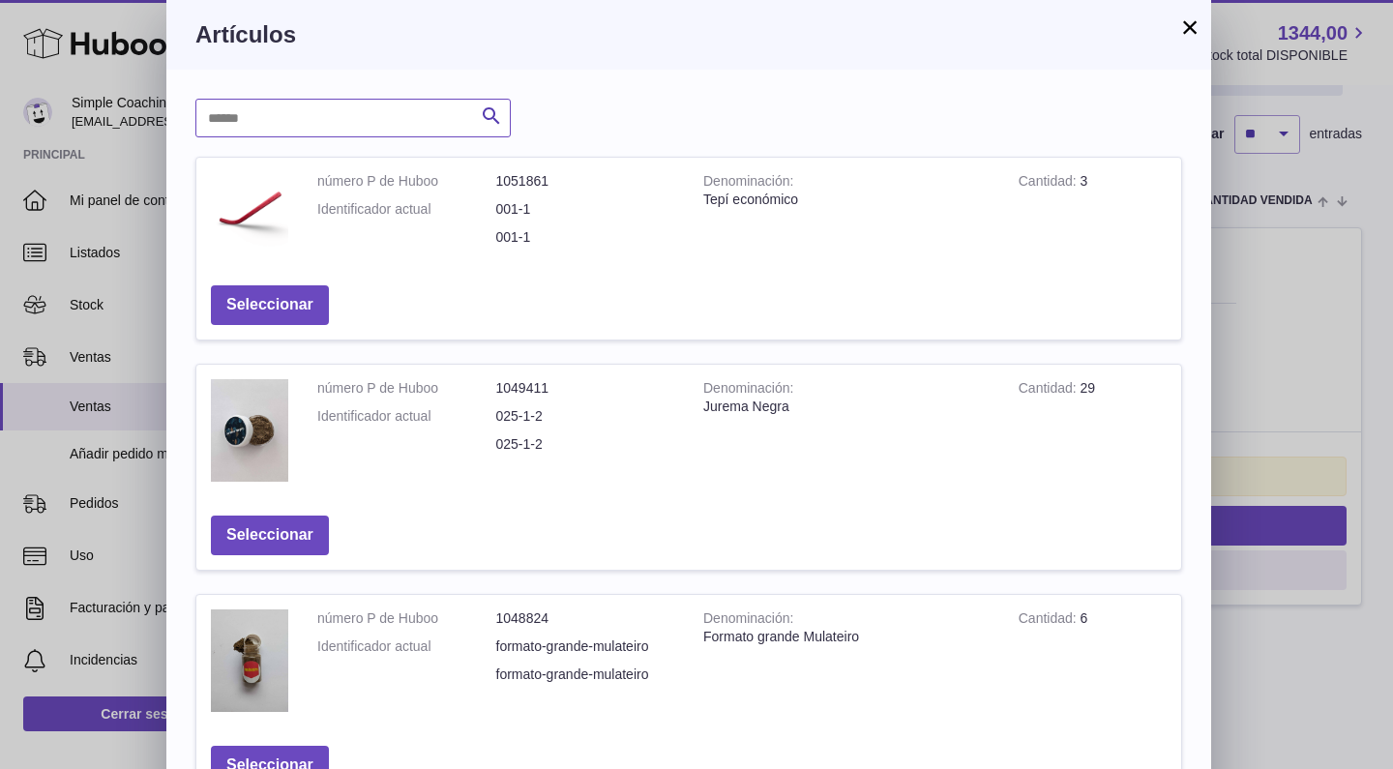
click at [394, 107] on input "text" at bounding box center [352, 118] width 315 height 39
type input "****"
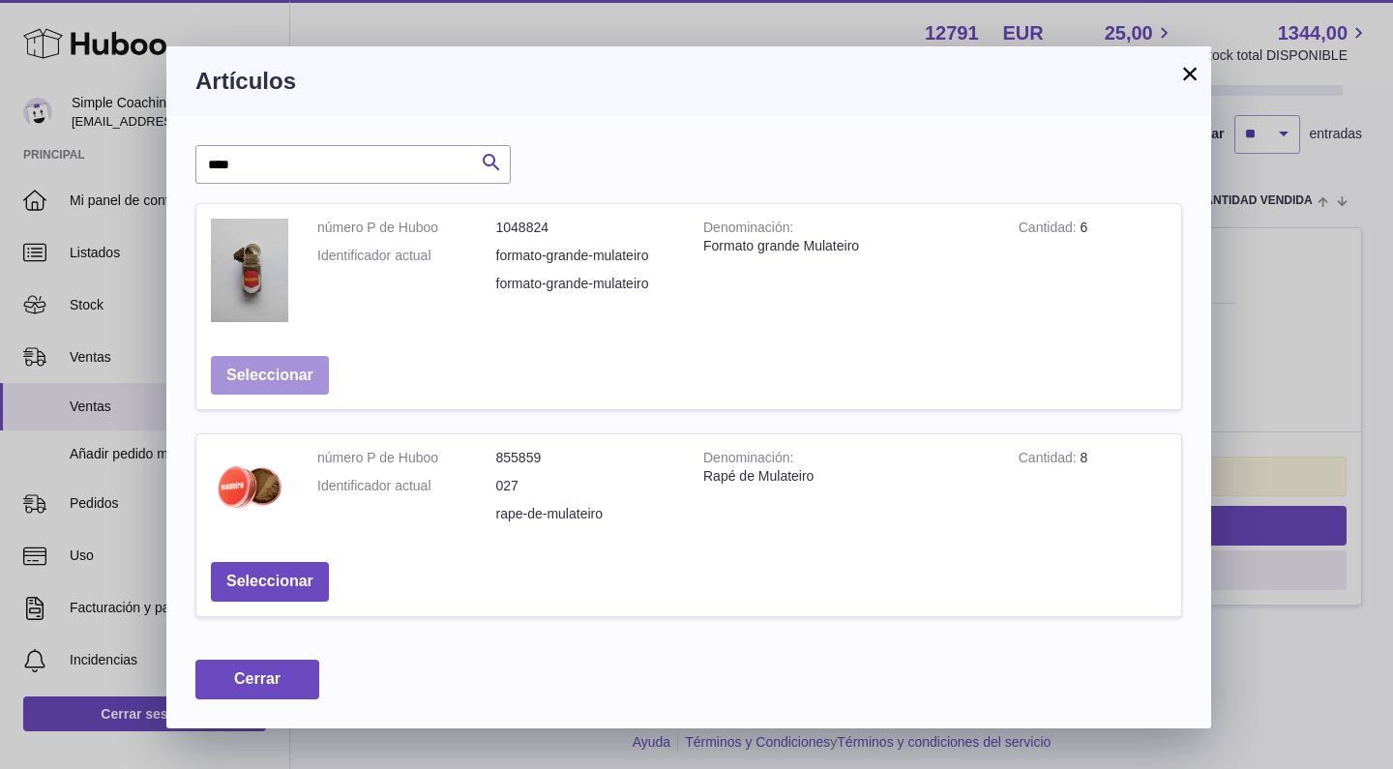
click at [295, 380] on button "Seleccionar" at bounding box center [270, 376] width 118 height 40
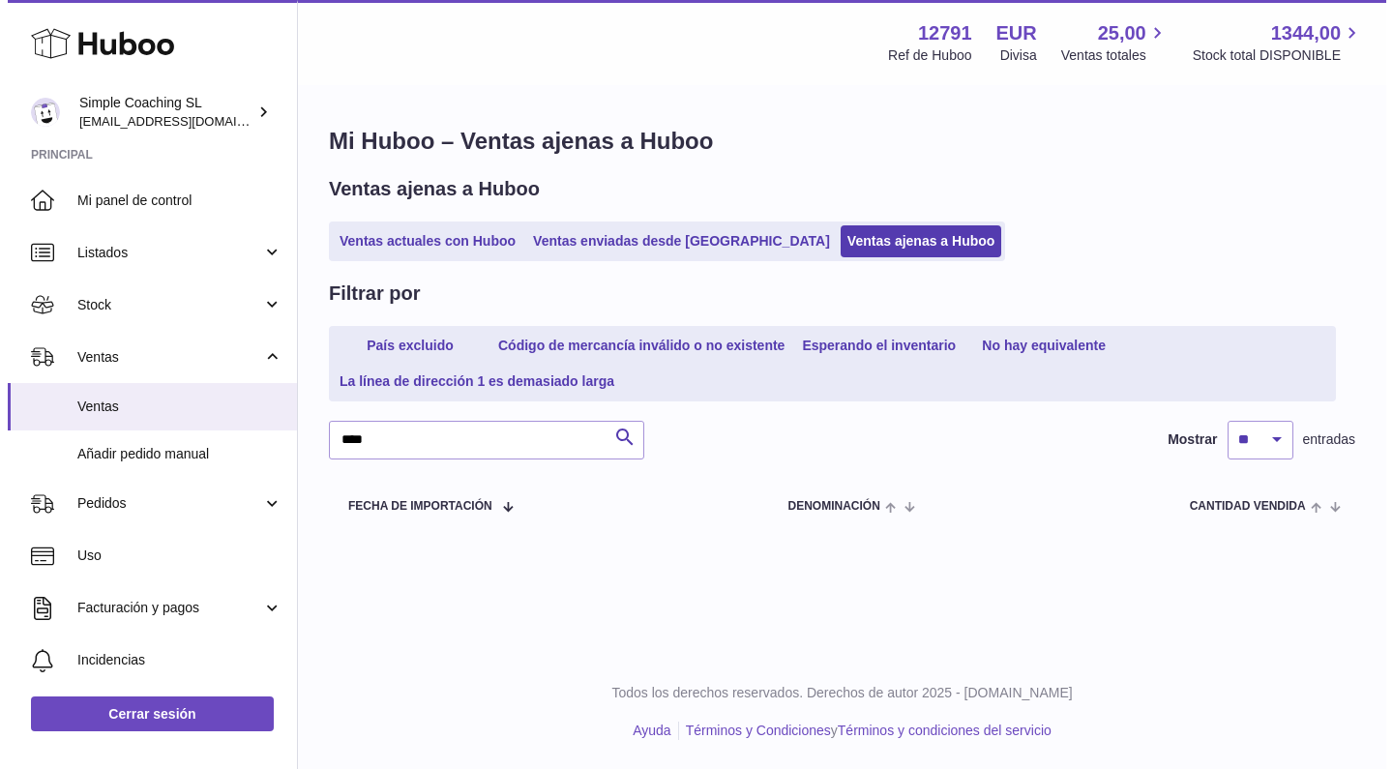
scroll to position [0, 0]
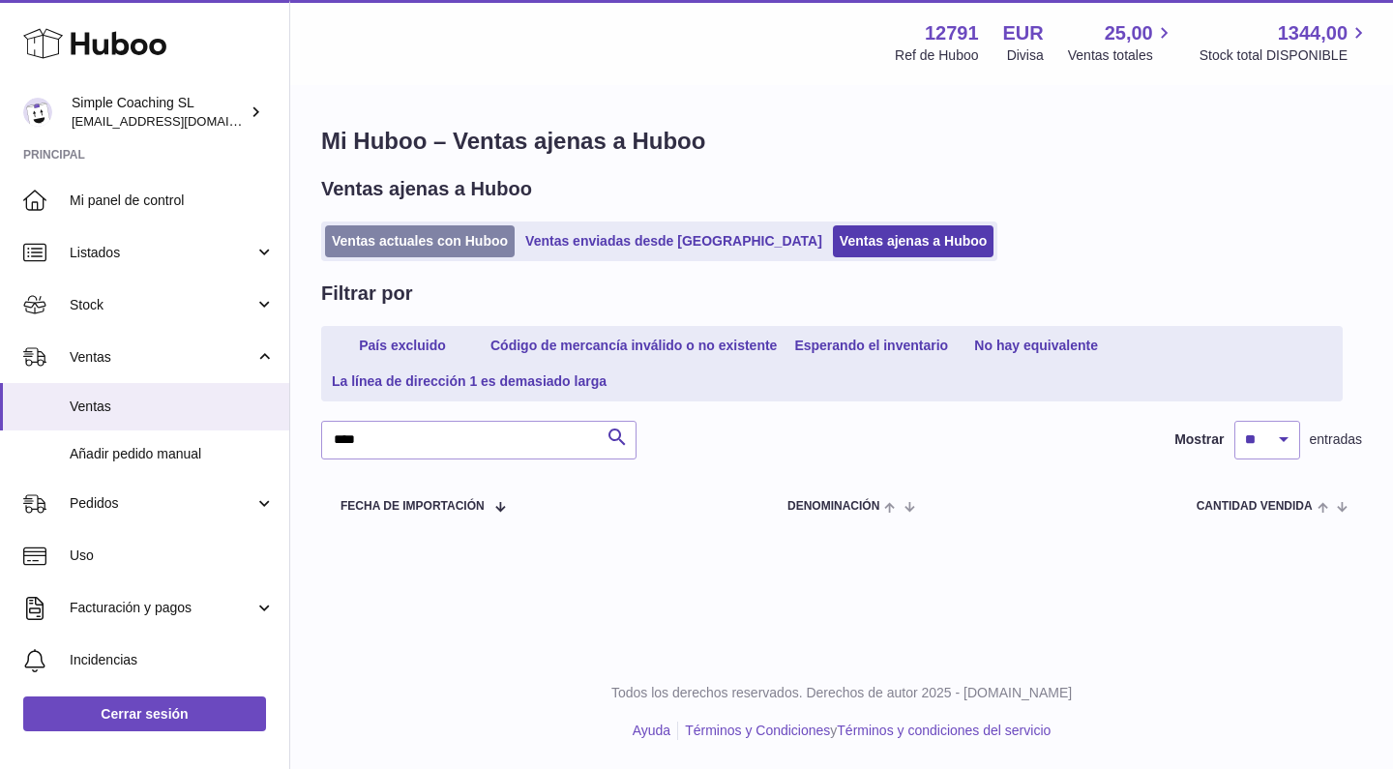
click at [414, 244] on link "Ventas actuales con Huboo" at bounding box center [420, 241] width 190 height 32
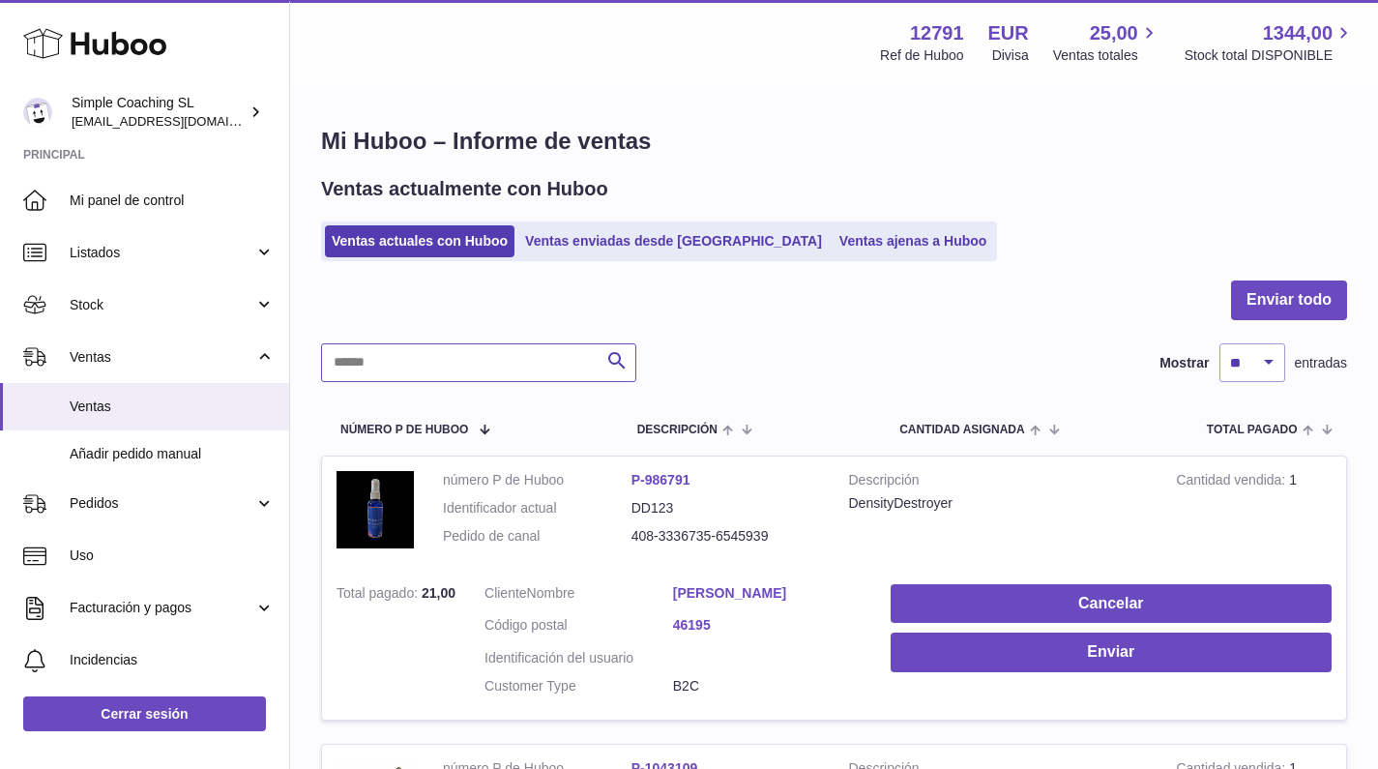
click at [449, 369] on input "text" at bounding box center [478, 362] width 315 height 39
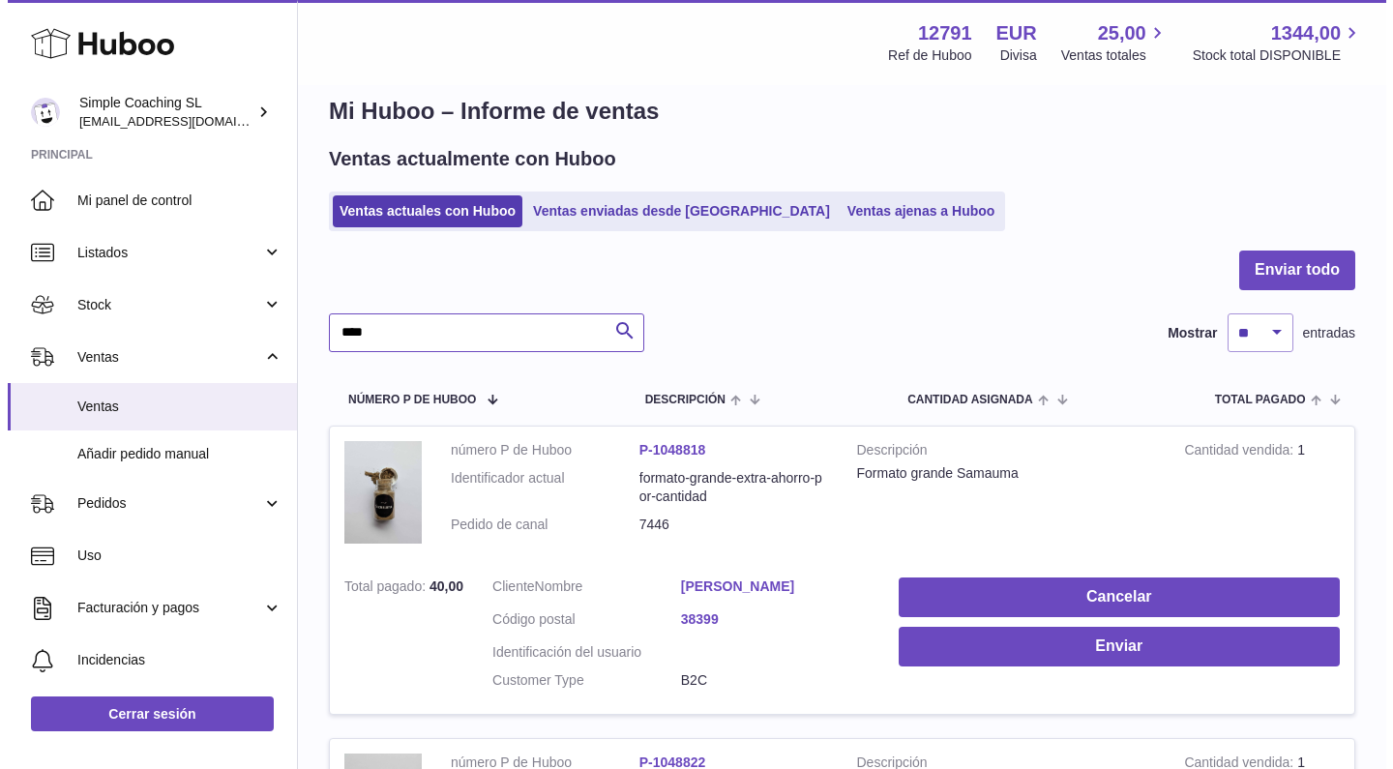
scroll to position [82, 0]
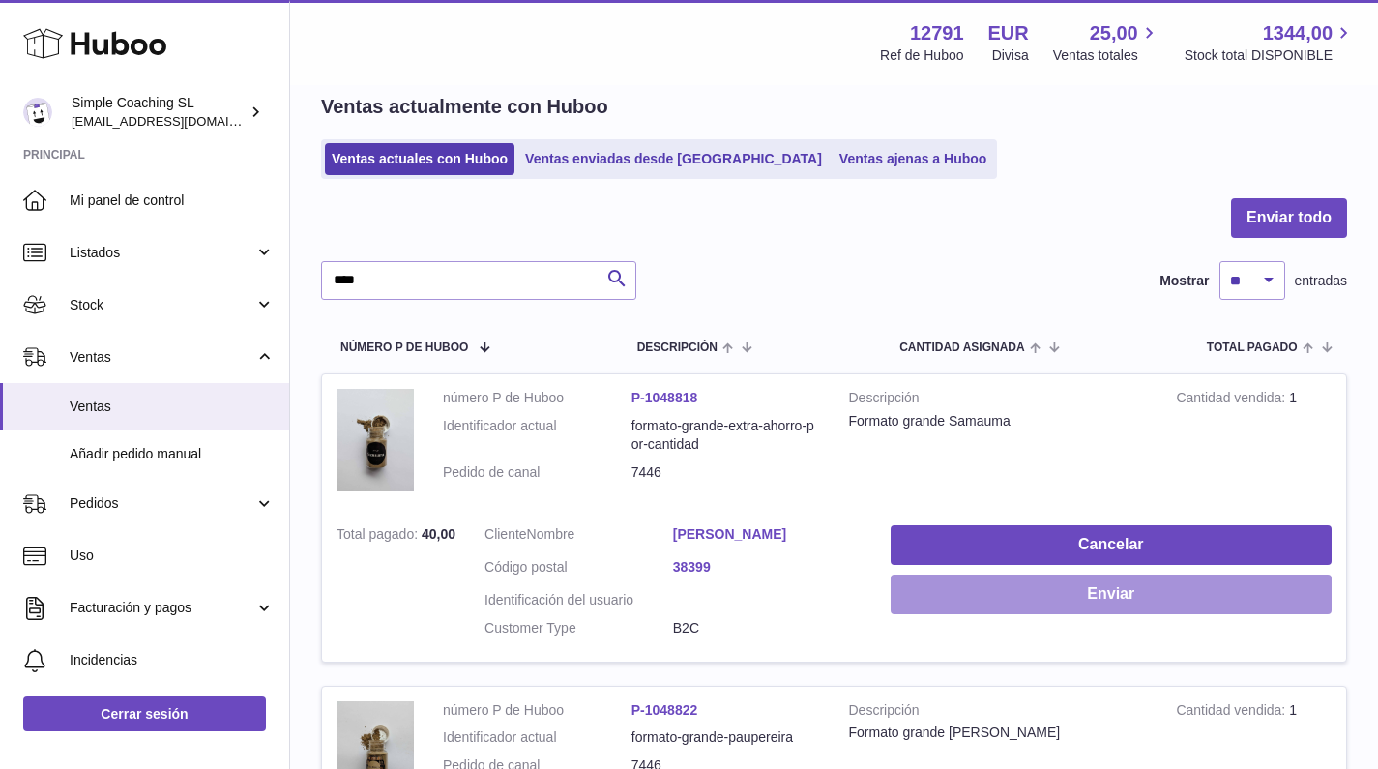
click at [913, 588] on button "Enviar" at bounding box center [1111, 595] width 441 height 40
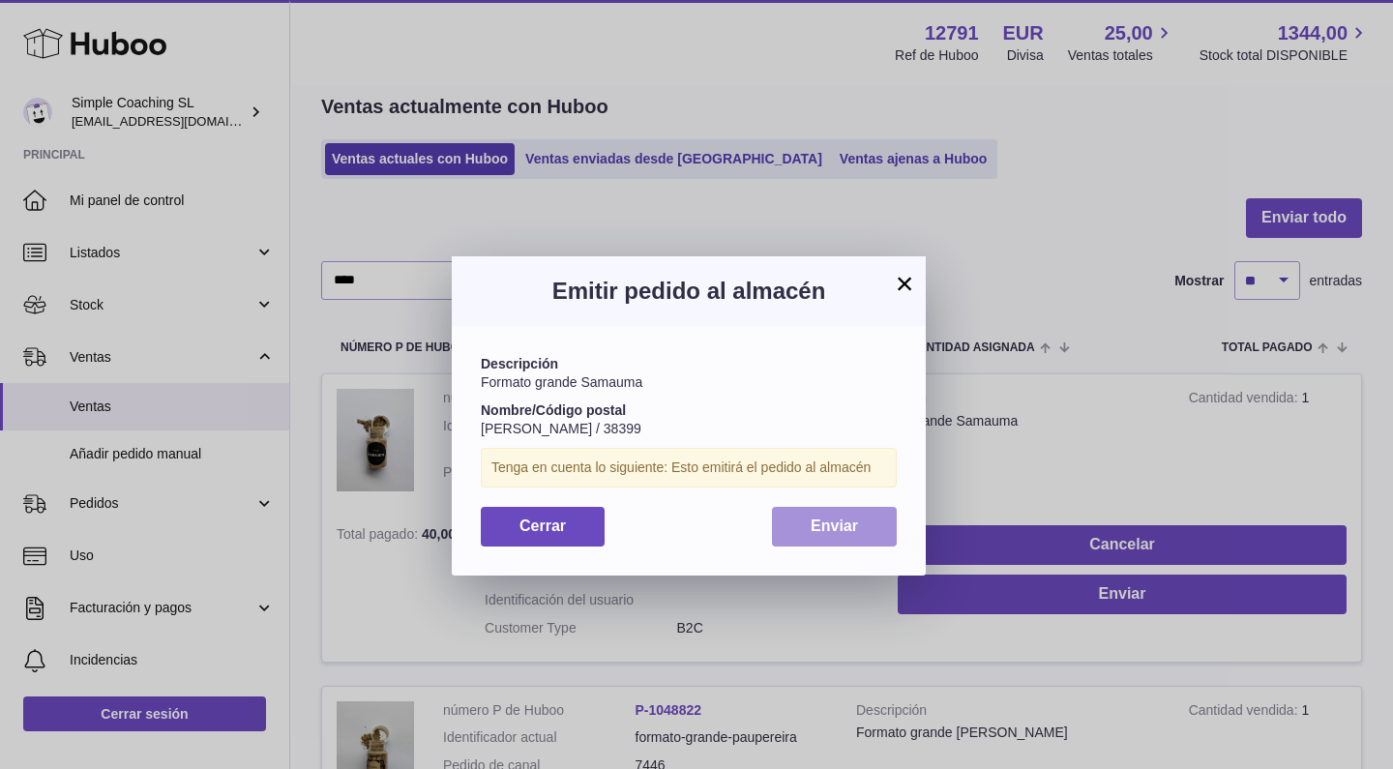
click at [815, 522] on span "Enviar" at bounding box center [834, 526] width 47 height 16
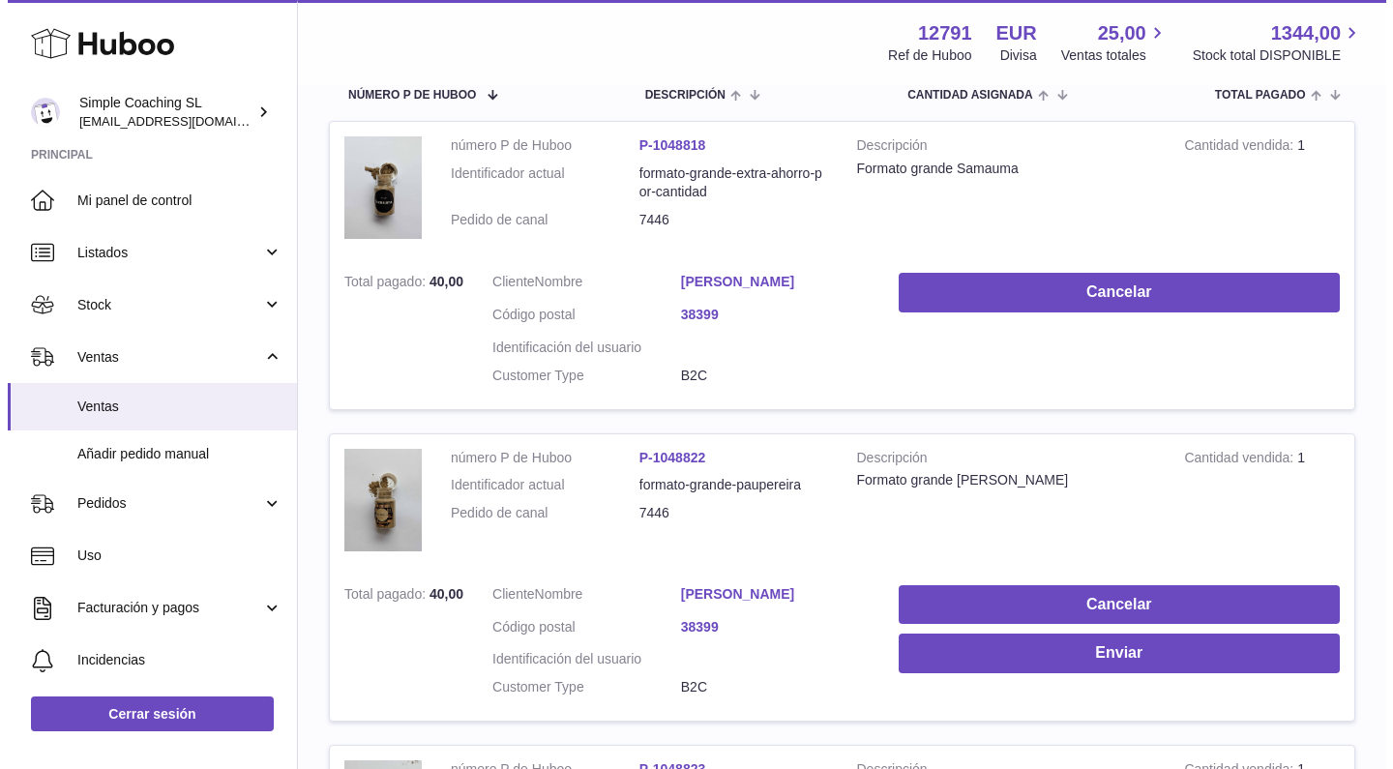
scroll to position [368, 0]
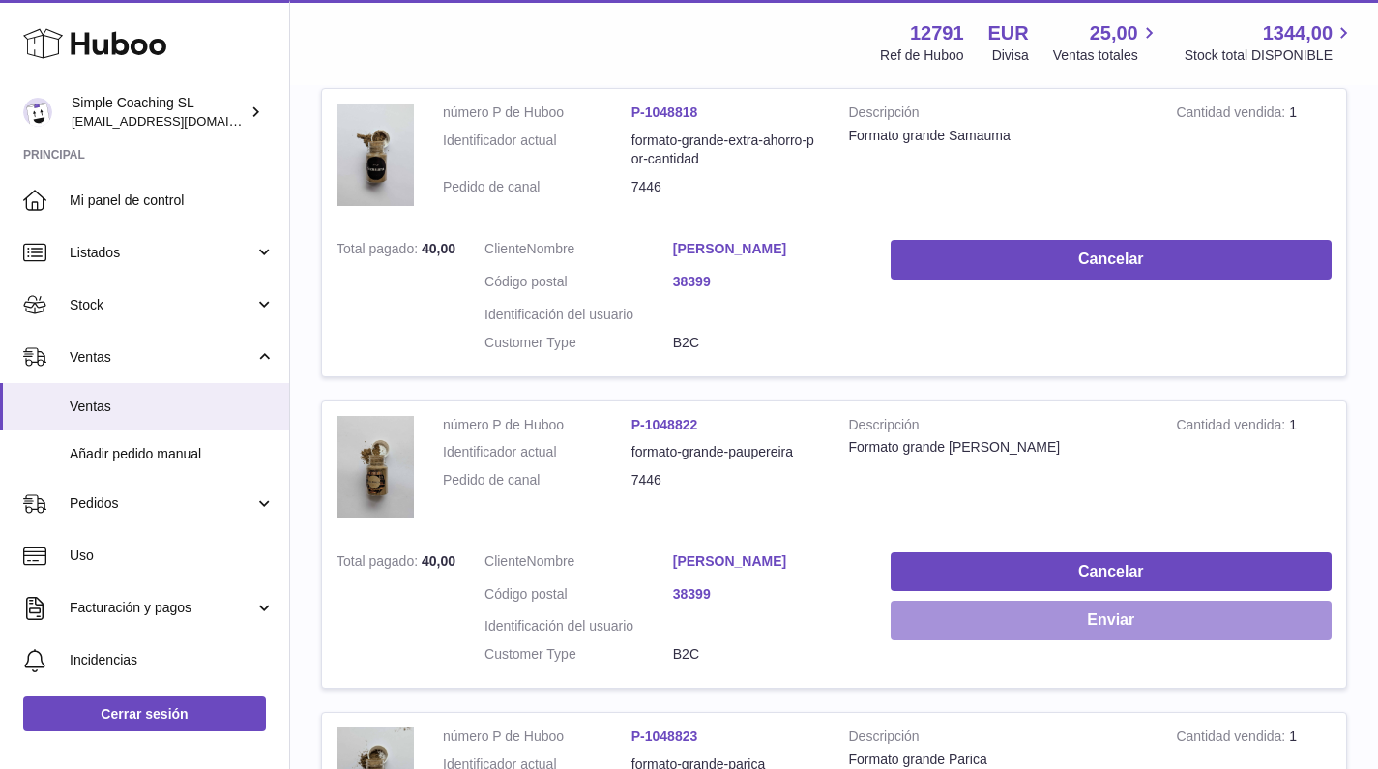
click at [938, 605] on button "Enviar" at bounding box center [1111, 621] width 441 height 40
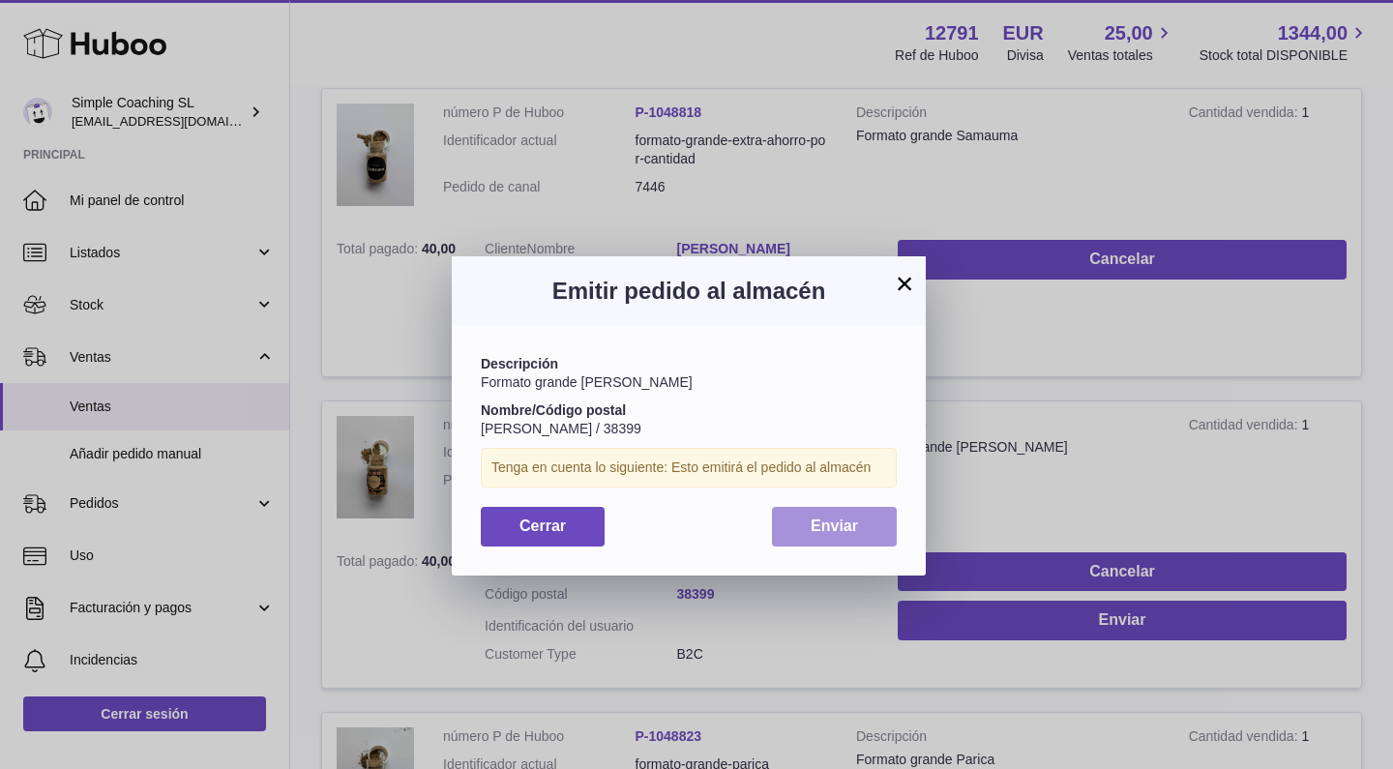
click at [830, 522] on span "Enviar" at bounding box center [834, 526] width 47 height 16
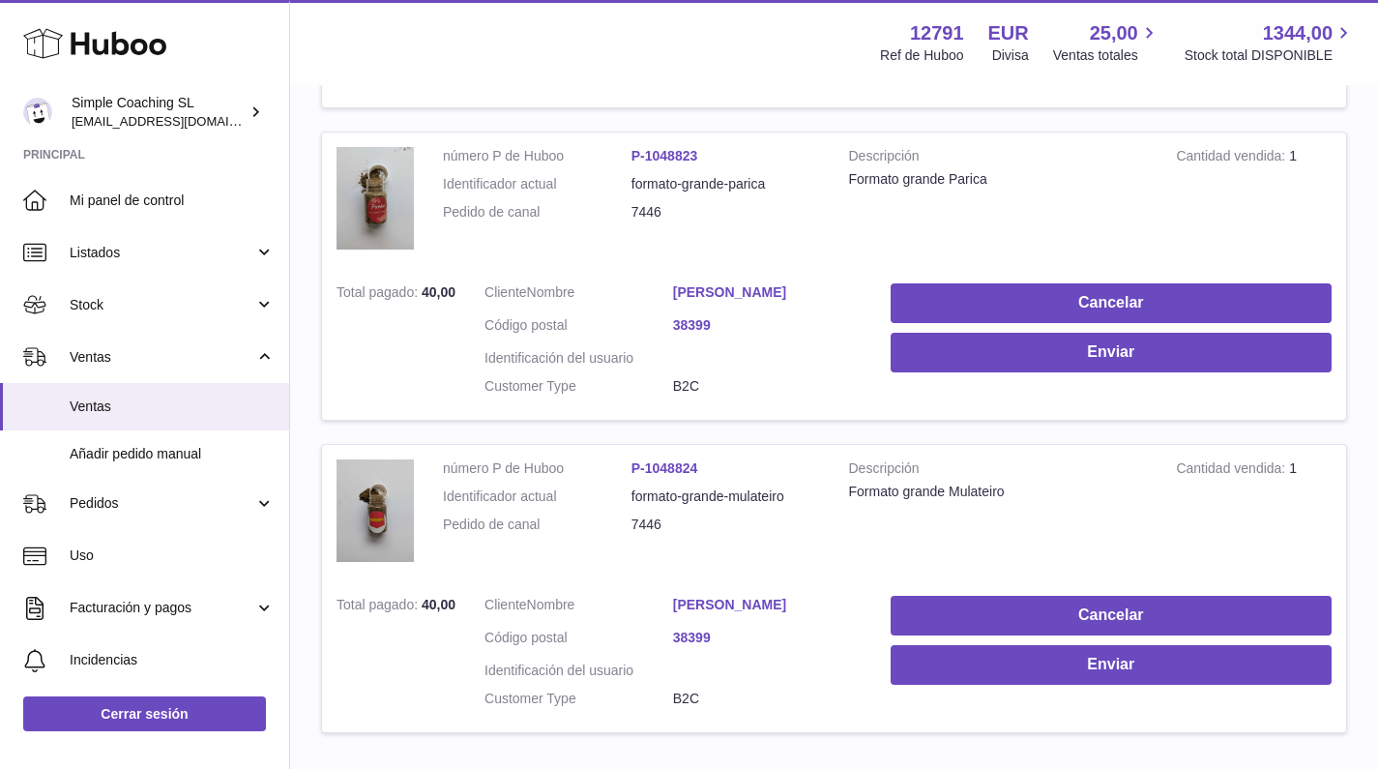
scroll to position [1065, 0]
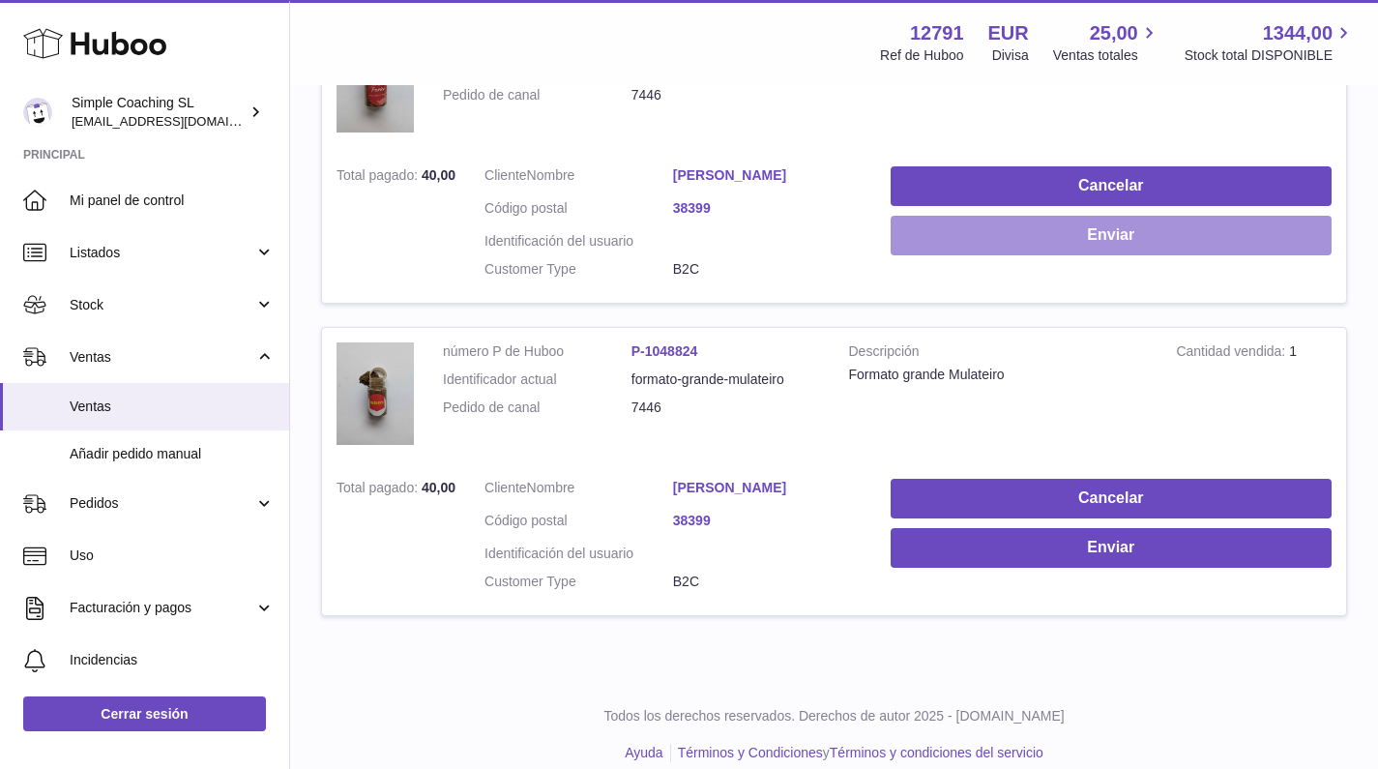
click at [979, 216] on button "Enviar" at bounding box center [1111, 236] width 441 height 40
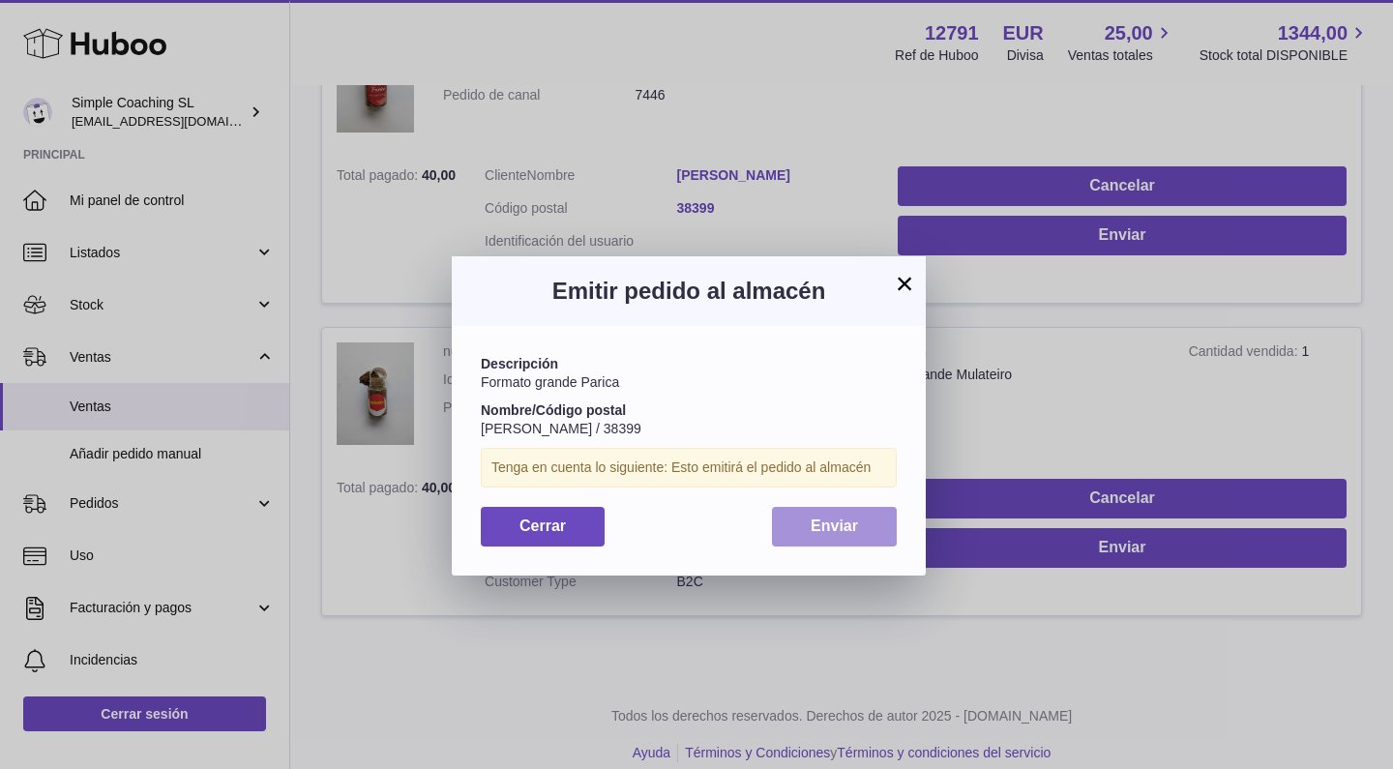
click at [862, 521] on button "Enviar" at bounding box center [834, 527] width 125 height 40
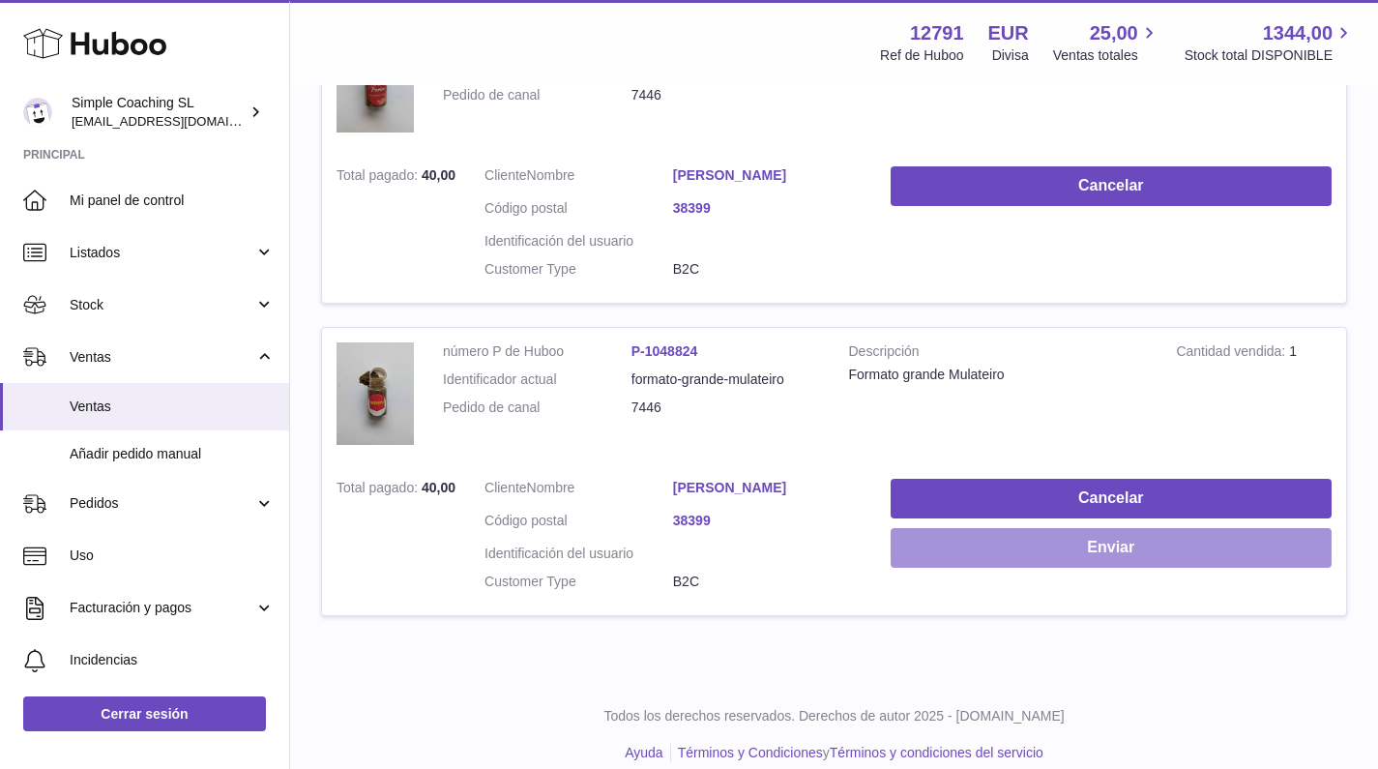
click at [1033, 541] on button "Enviar" at bounding box center [1111, 548] width 441 height 40
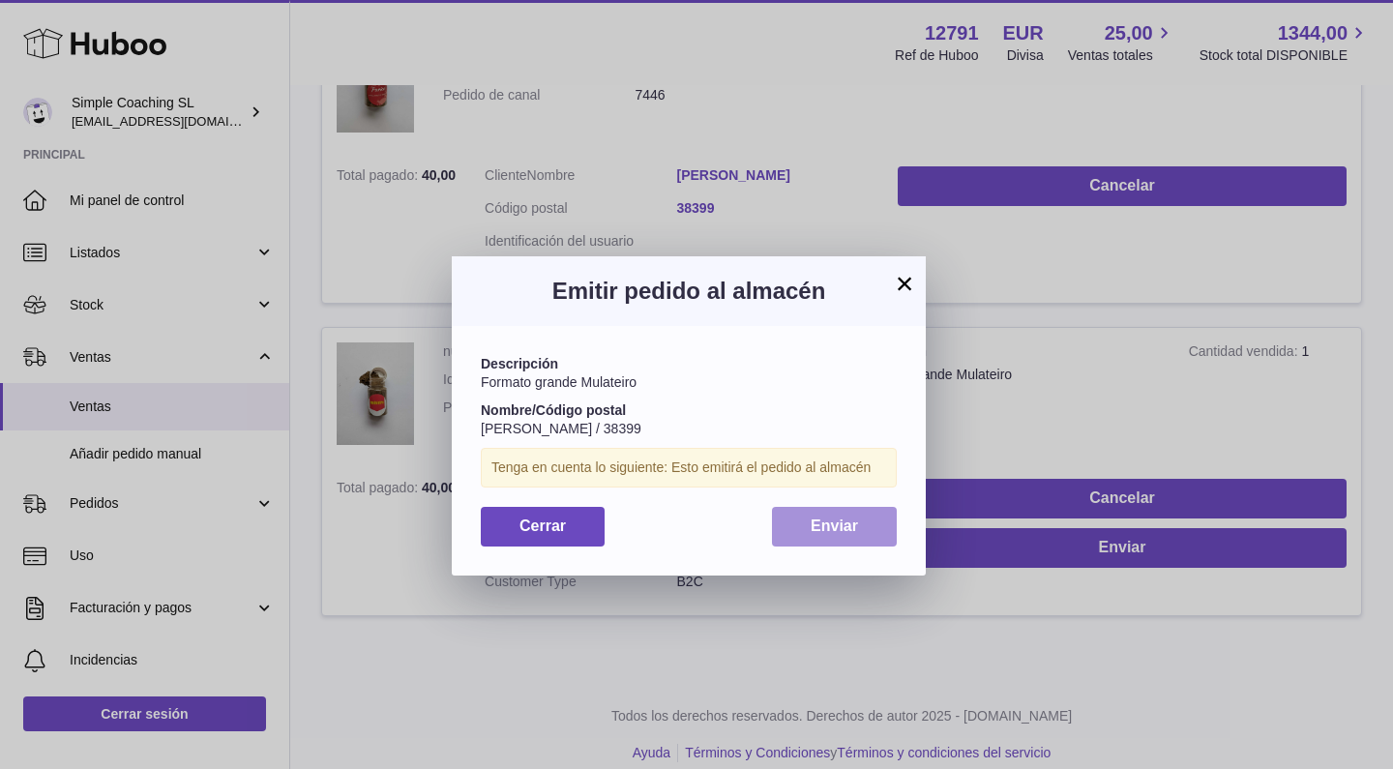
click at [824, 497] on div "Descripción Formato grande Mulateiro Nombre/Código postal Steven Billen / 38399…" at bounding box center [689, 450] width 474 height 249
click at [824, 507] on button "Enviar" at bounding box center [834, 527] width 125 height 40
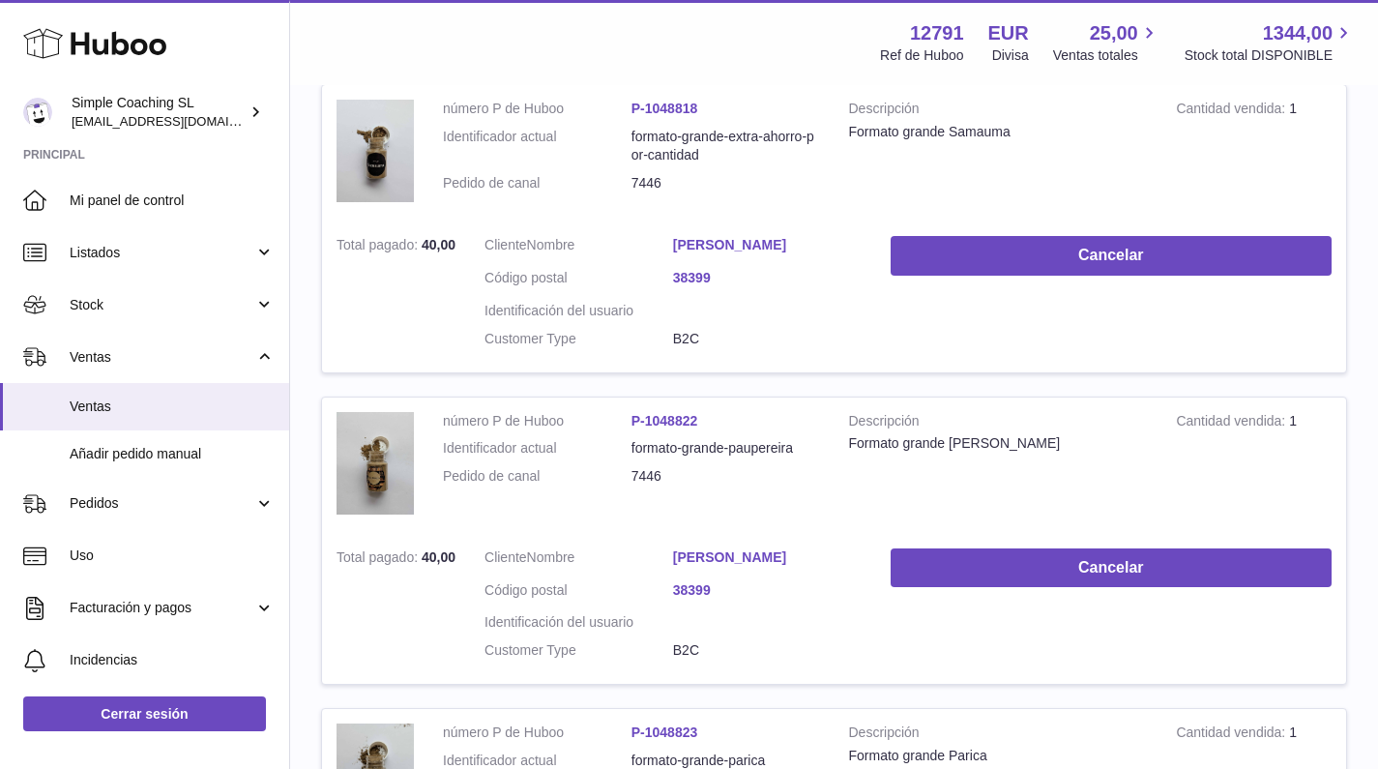
scroll to position [0, 0]
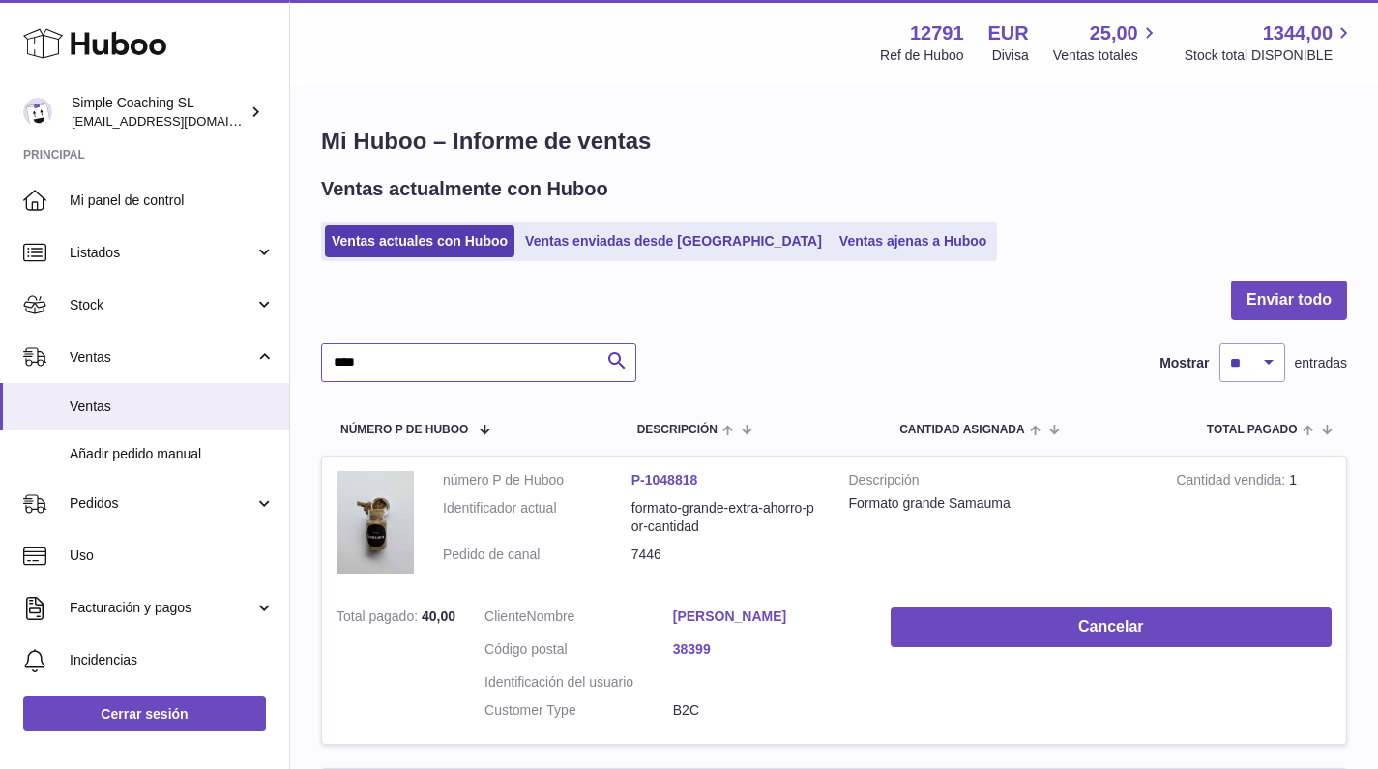
click at [425, 360] on input "****" at bounding box center [478, 362] width 315 height 39
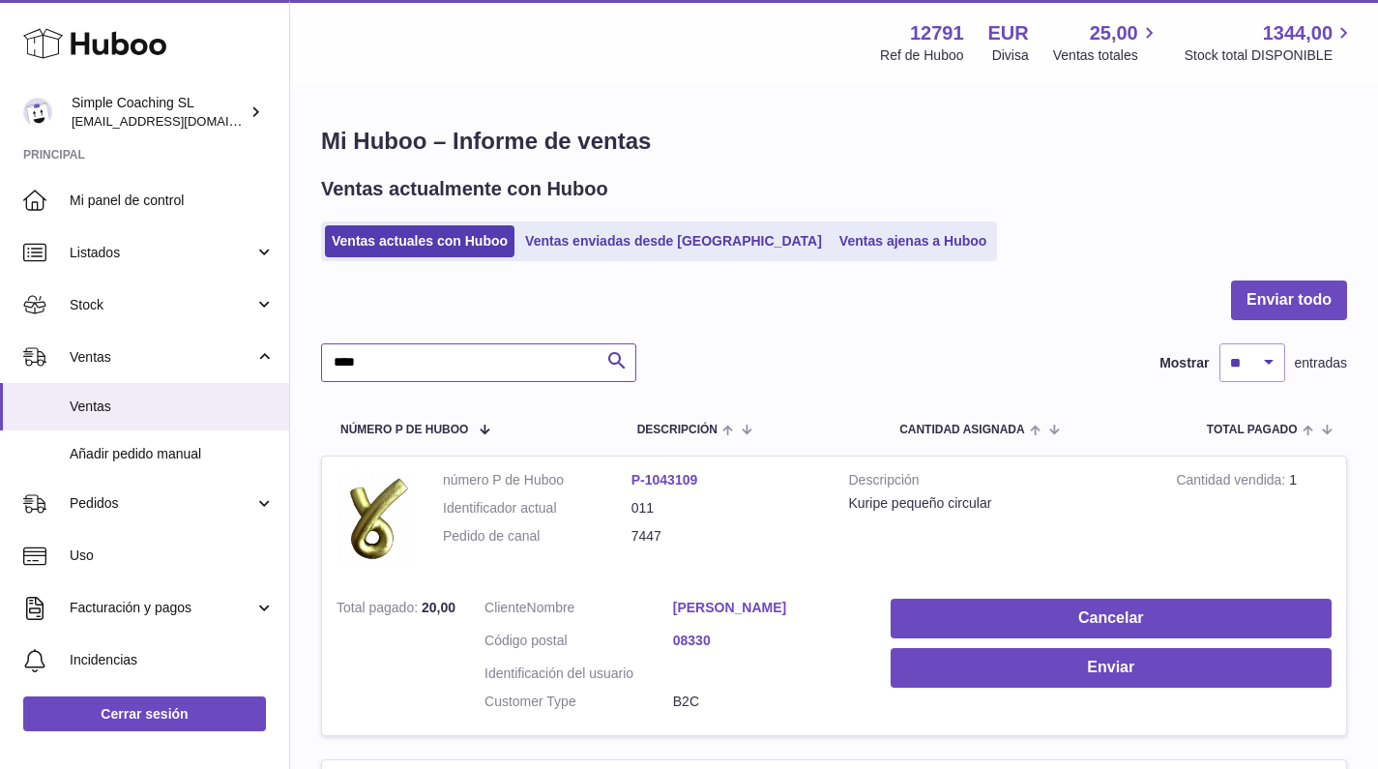
scroll to position [367, 0]
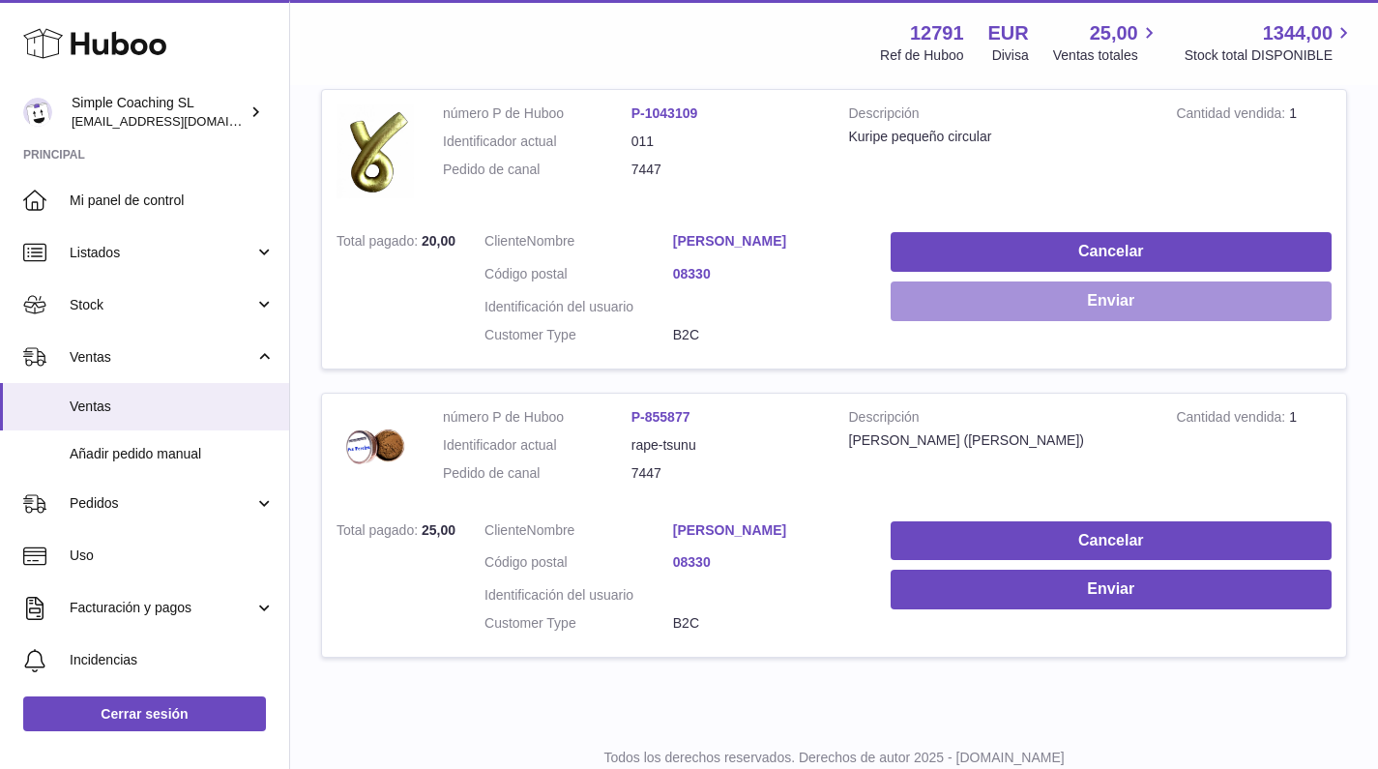
click at [975, 303] on button "Enviar" at bounding box center [1111, 301] width 441 height 40
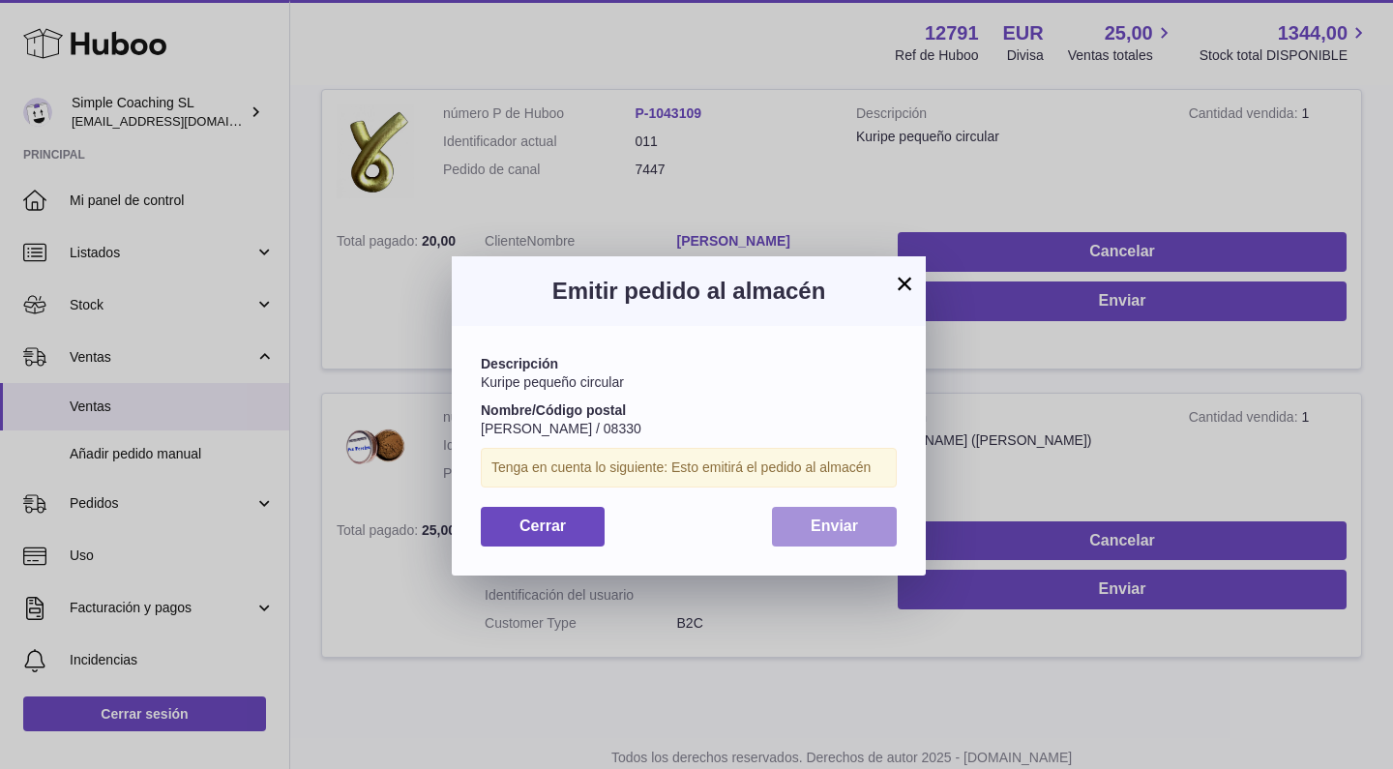
click at [802, 518] on button "Enviar" at bounding box center [834, 527] width 125 height 40
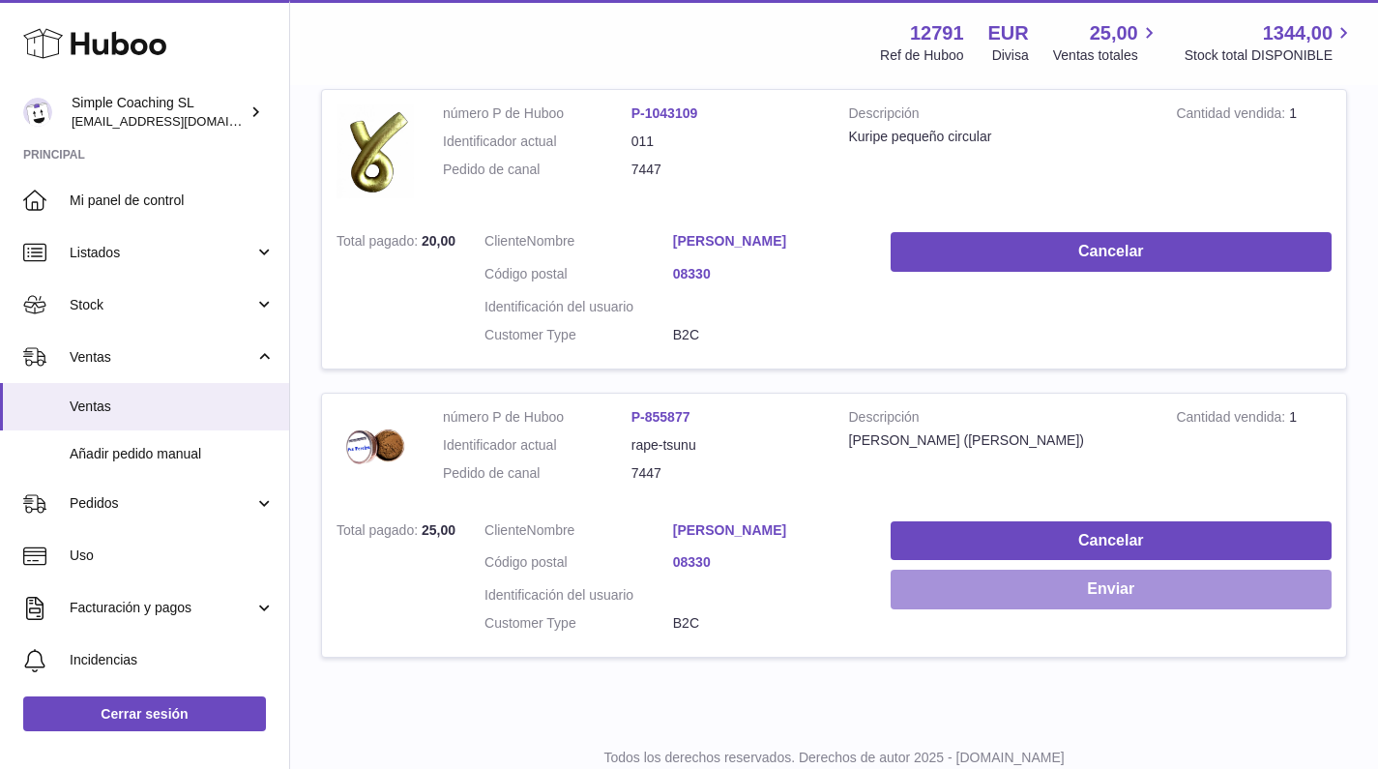
click at [1073, 588] on button "Enviar" at bounding box center [1111, 590] width 441 height 40
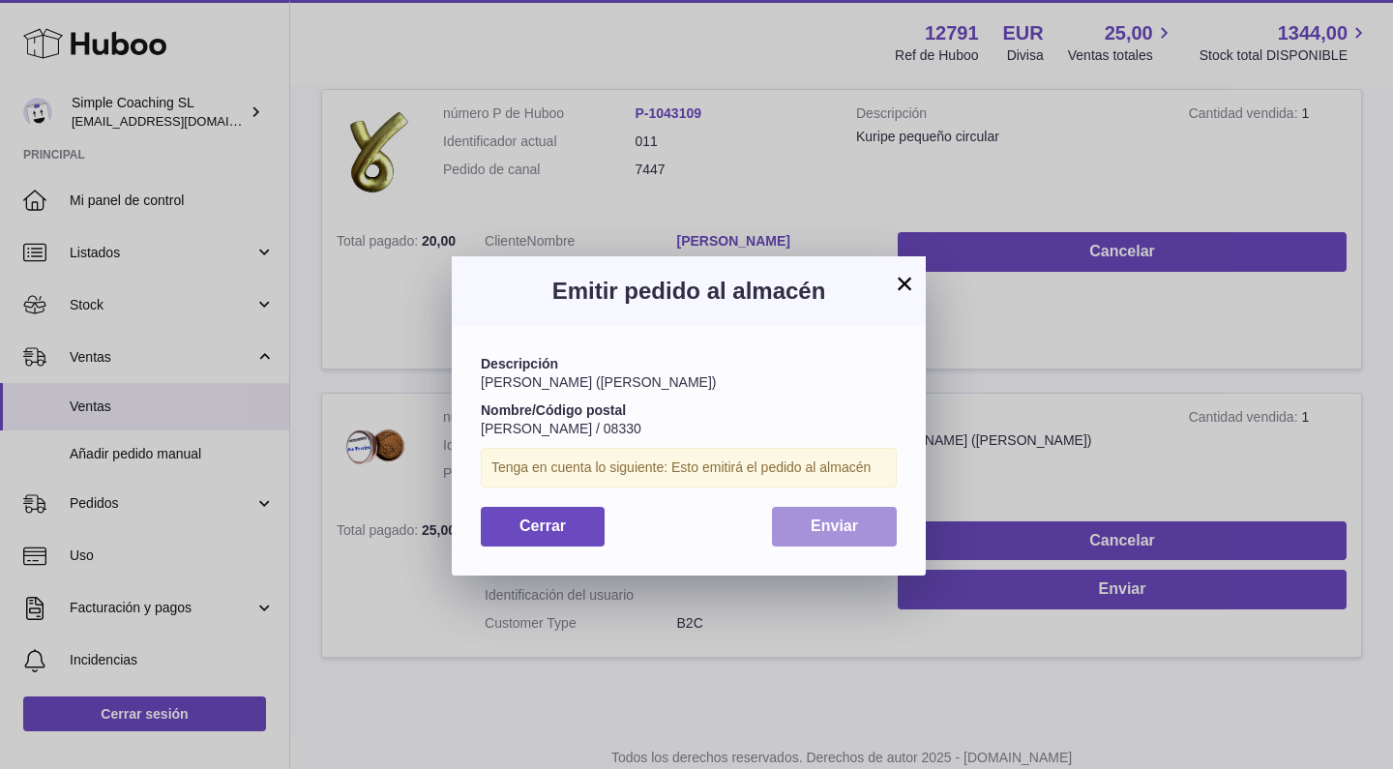
click at [857, 533] on button "Enviar" at bounding box center [834, 527] width 125 height 40
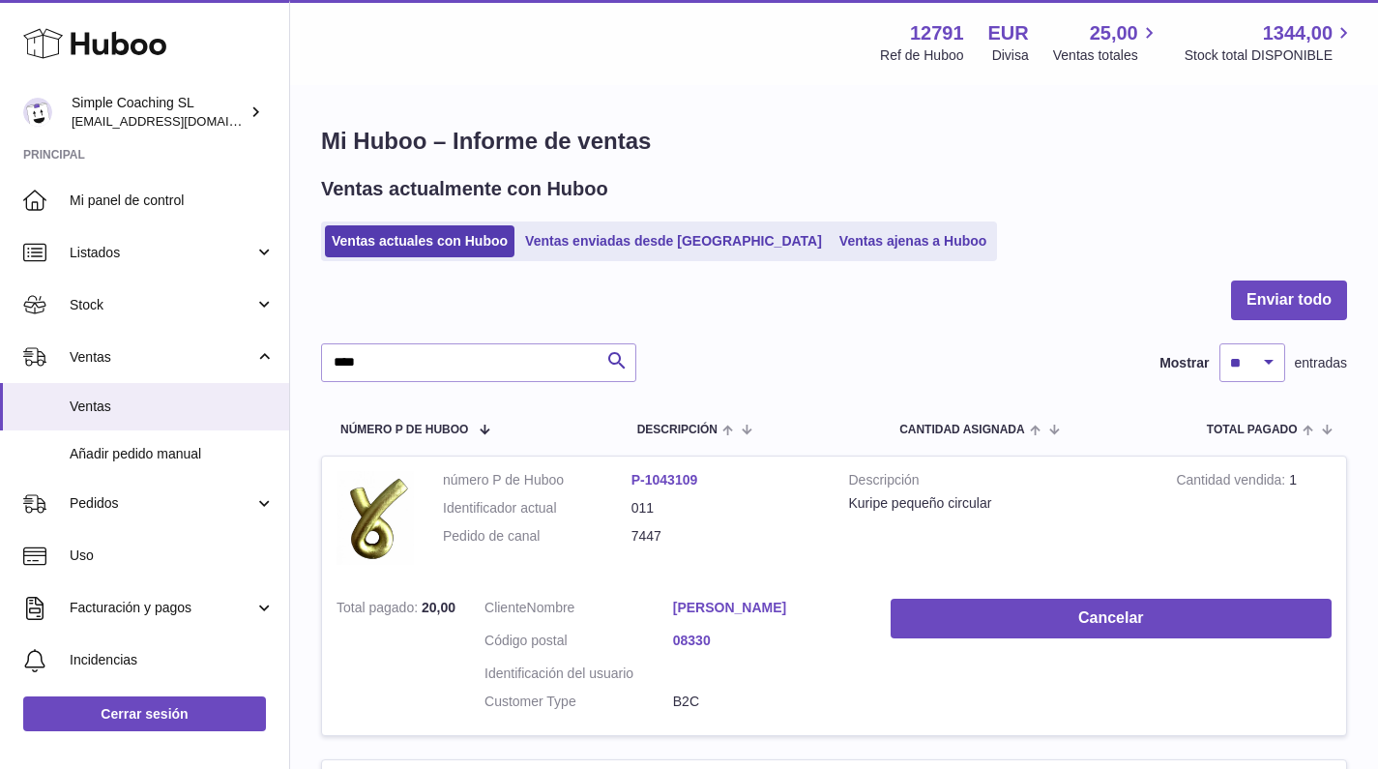
scroll to position [35, 0]
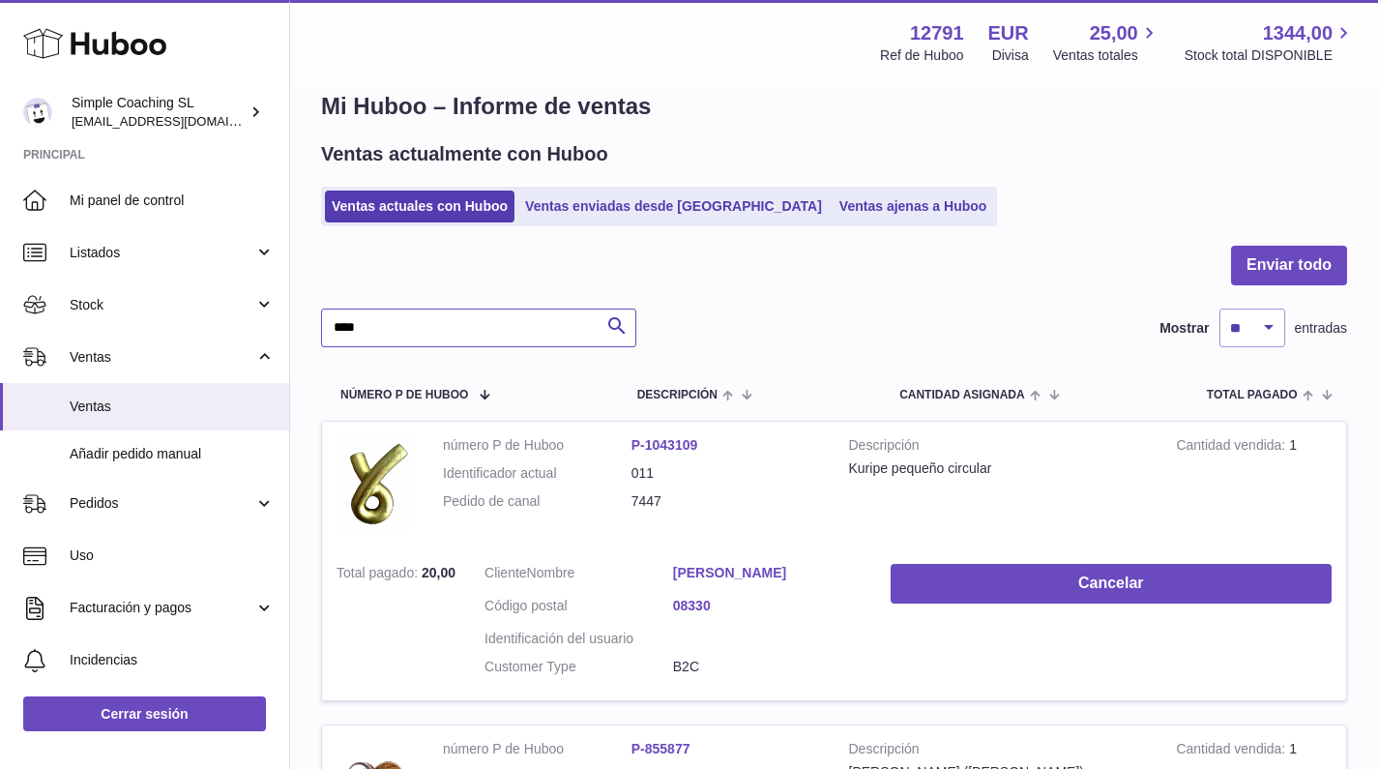
click at [419, 323] on input "****" at bounding box center [478, 328] width 315 height 39
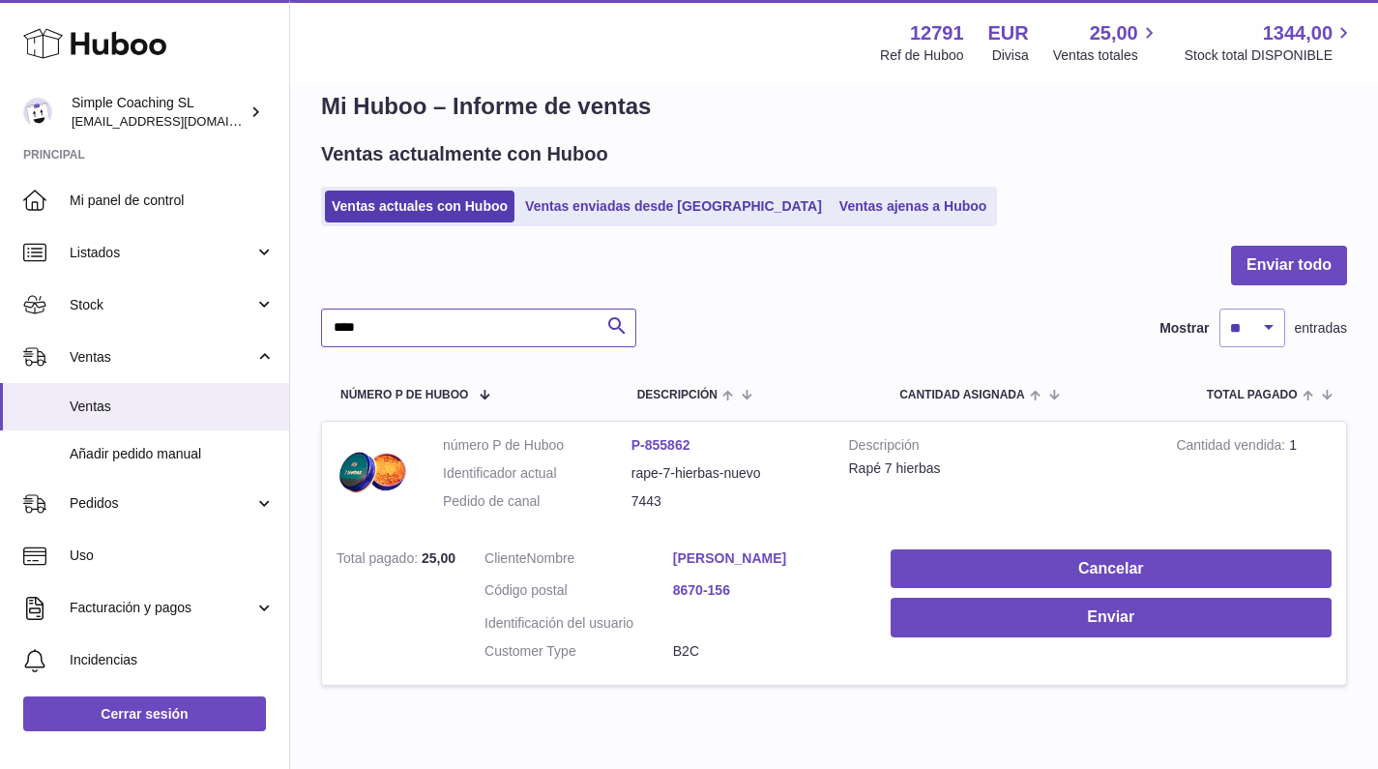
scroll to position [117, 0]
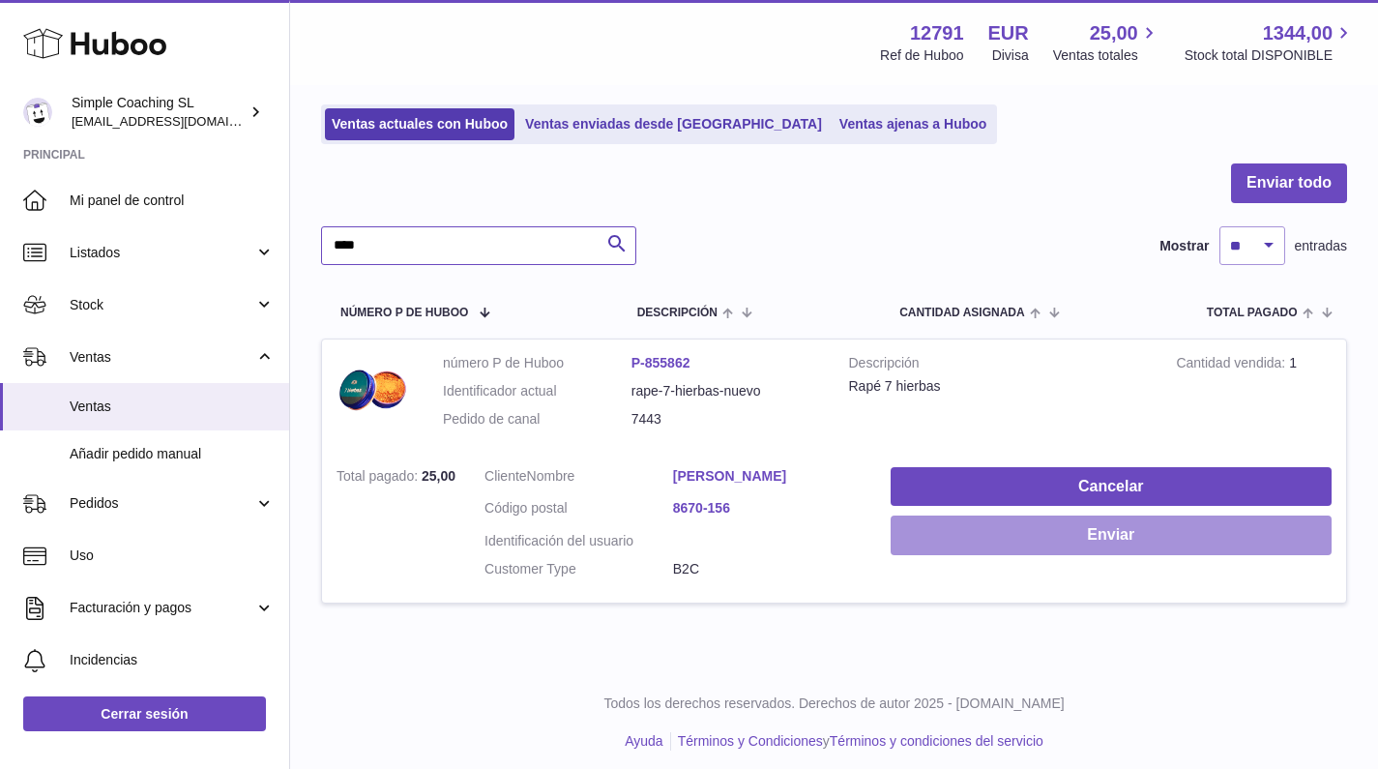
type input "****"
click at [949, 536] on button "Enviar" at bounding box center [1111, 536] width 441 height 40
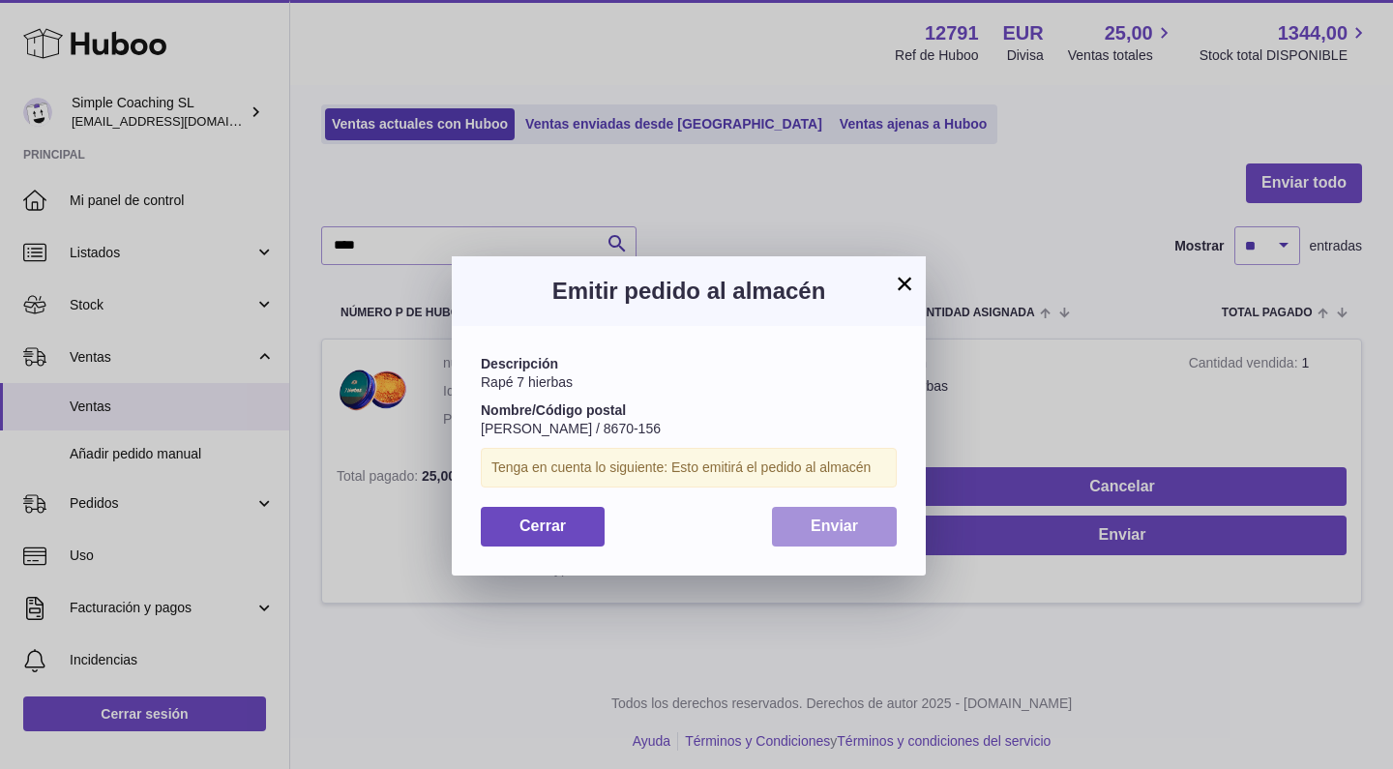
click at [870, 520] on button "Enviar" at bounding box center [834, 527] width 125 height 40
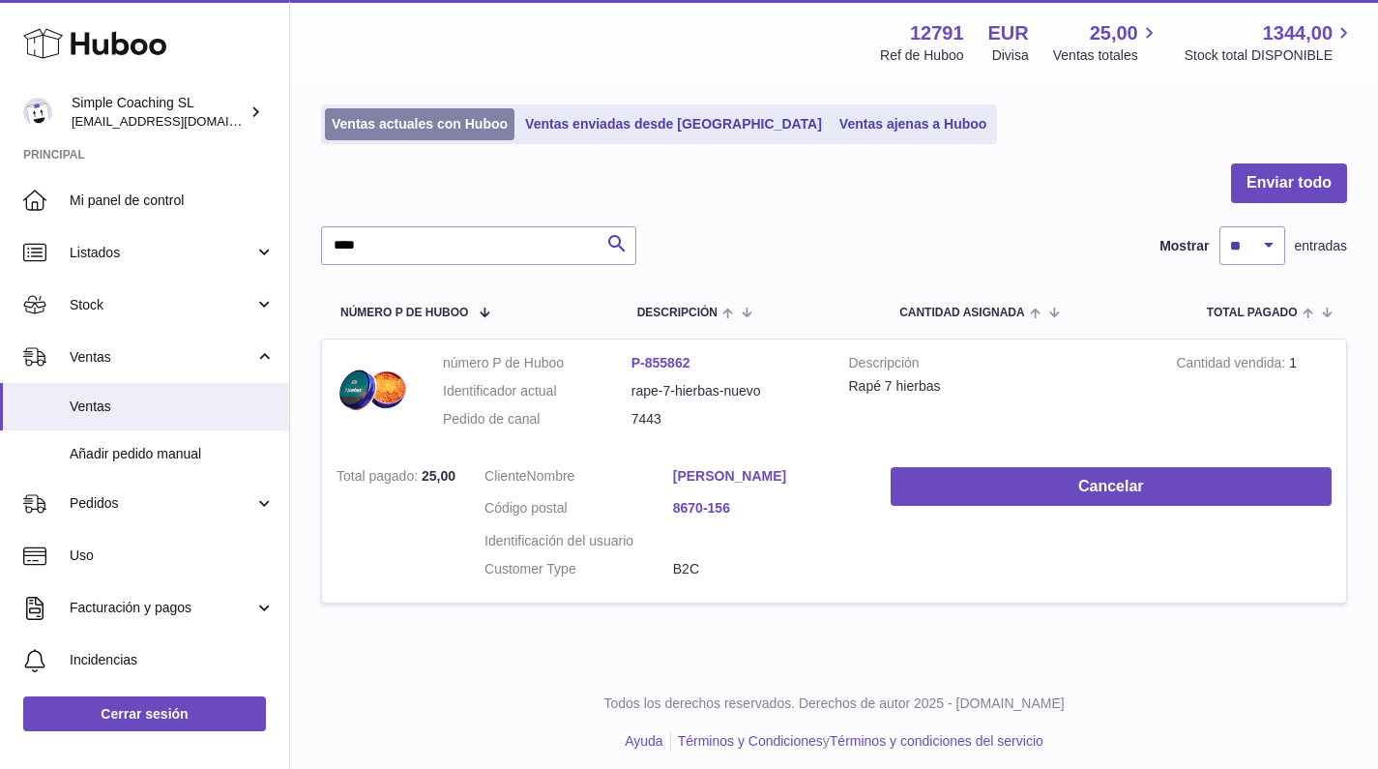
click at [449, 114] on link "Ventas actuales con Huboo" at bounding box center [420, 124] width 190 height 32
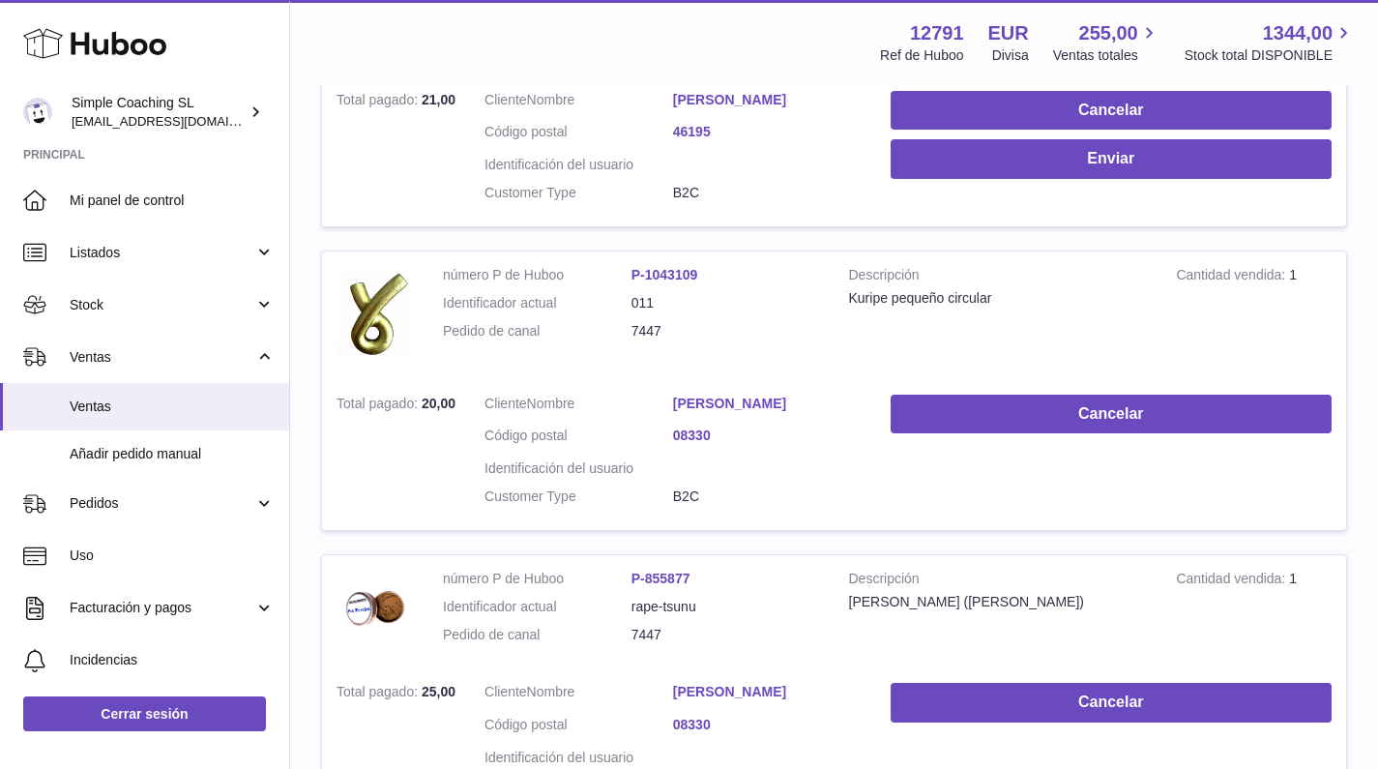
scroll to position [323, 0]
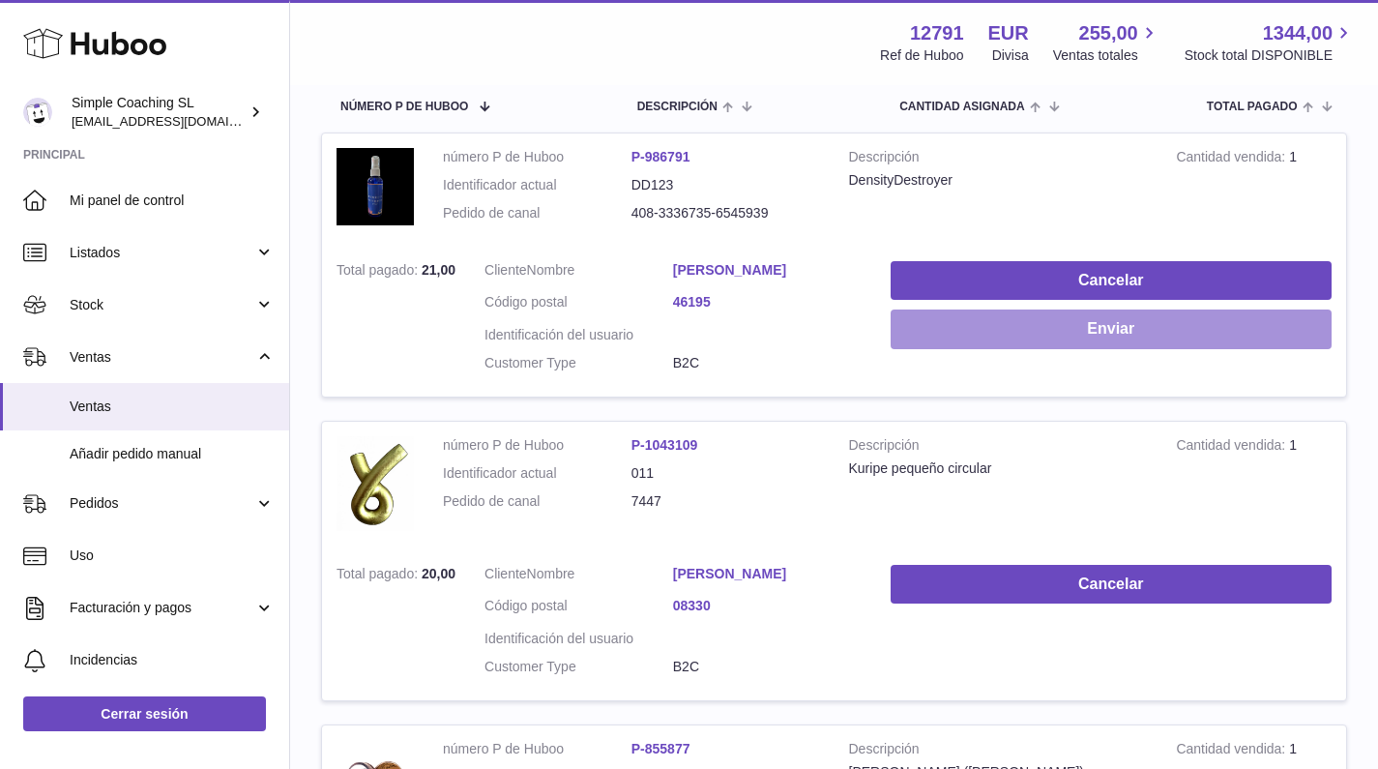
click at [1013, 331] on button "Enviar" at bounding box center [1111, 330] width 441 height 40
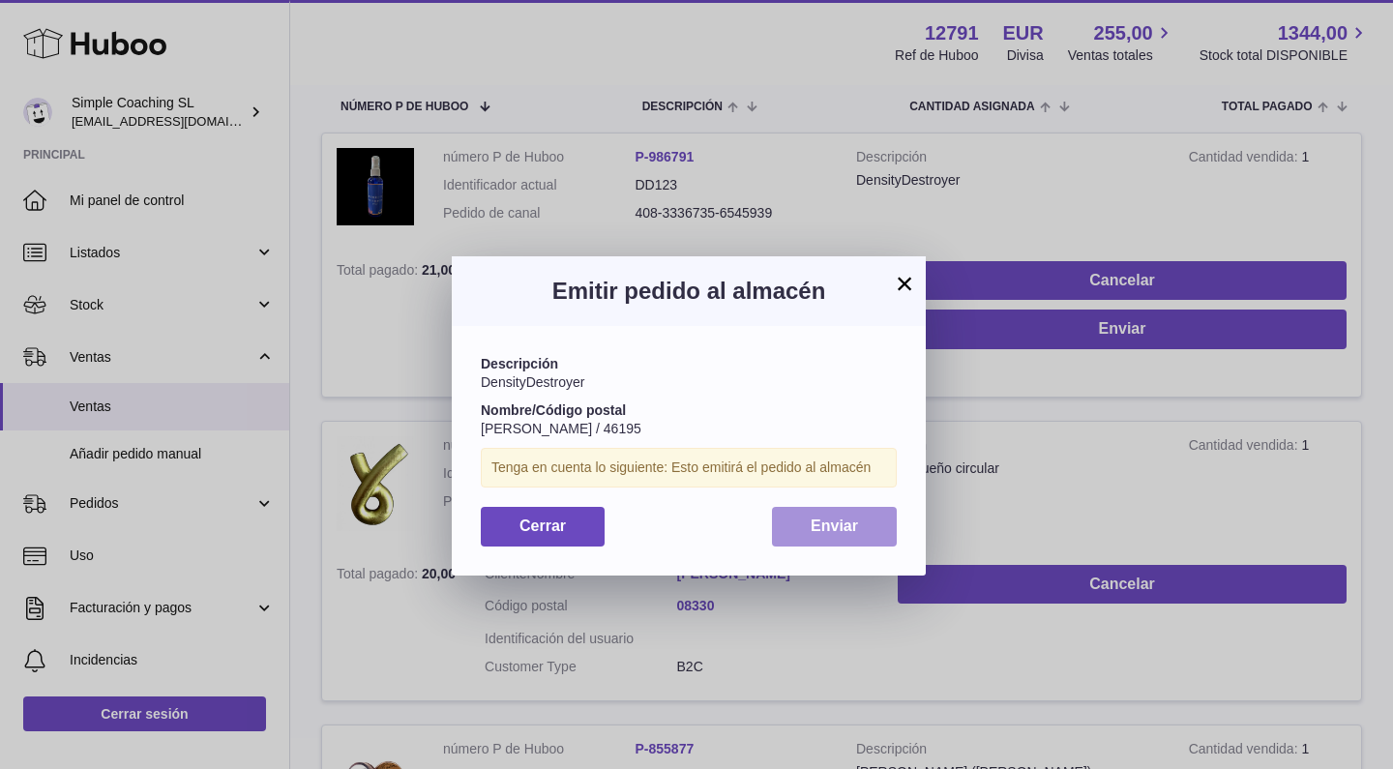
click at [820, 518] on span "Enviar" at bounding box center [834, 526] width 47 height 16
